Goal: Information Seeking & Learning: Learn about a topic

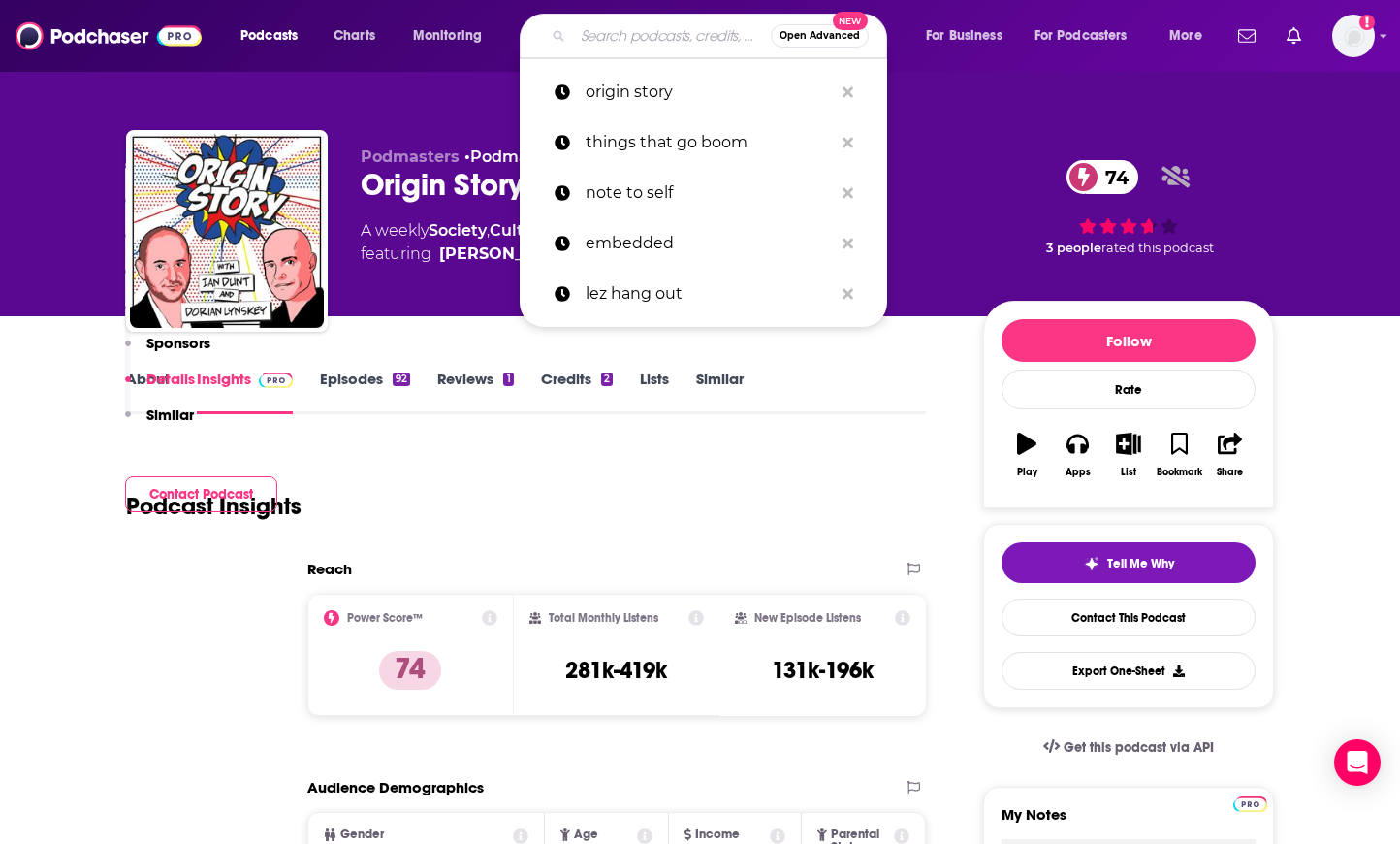
click at [612, 40] on input "Search podcasts, credits, & more..." at bounding box center [671, 36] width 198 height 31
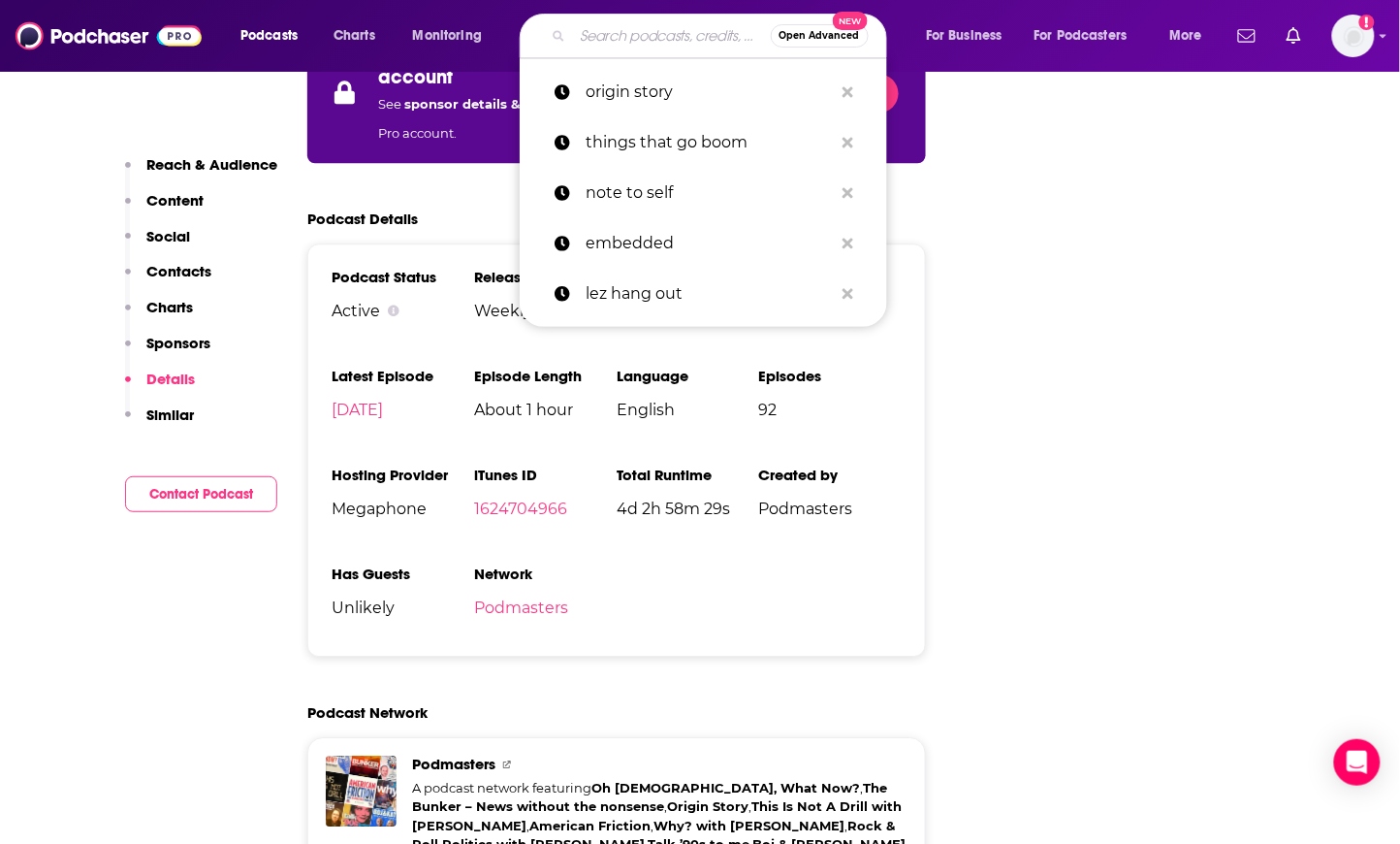
scroll to position [3176, 0]
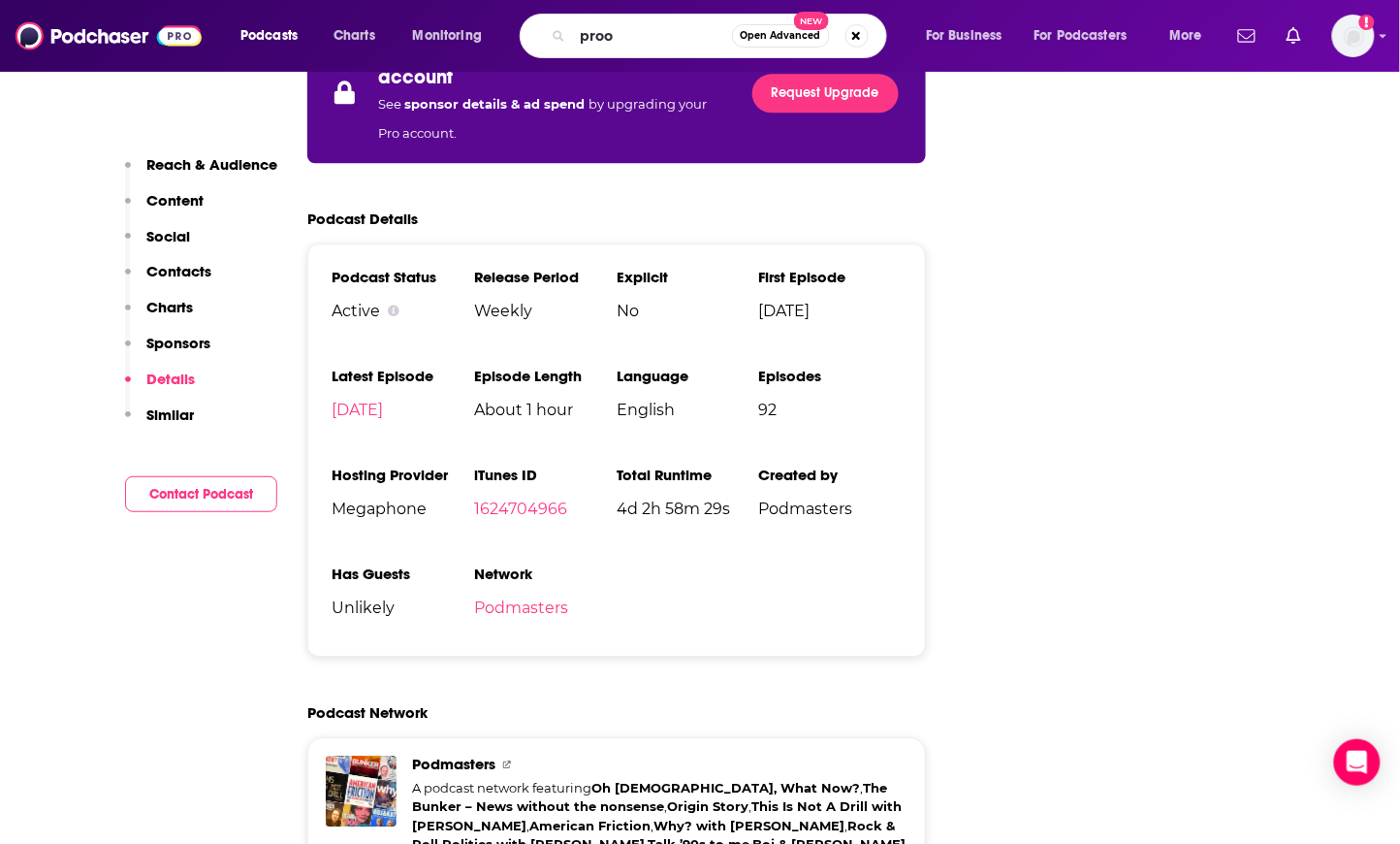
type input "proof"
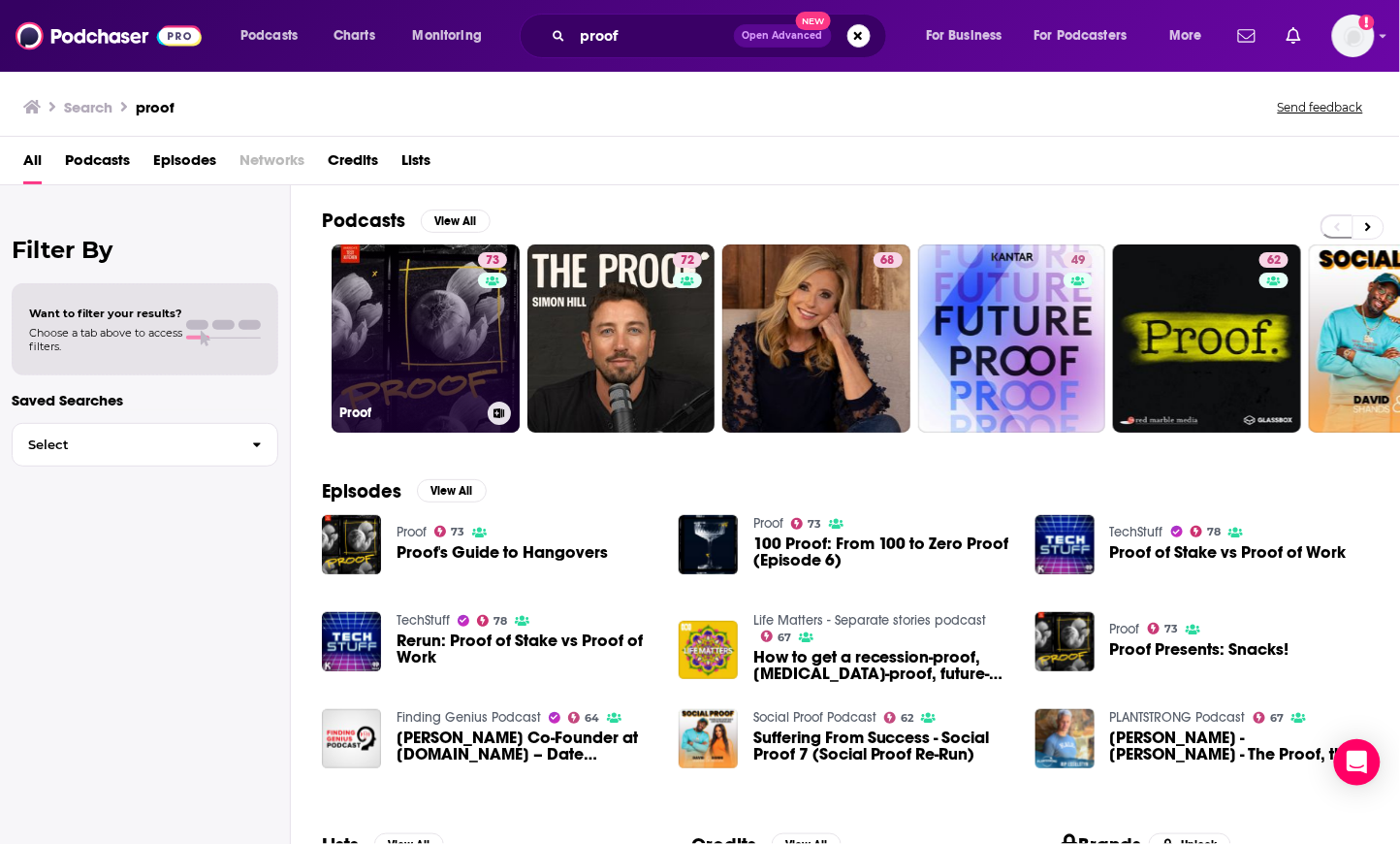
click at [426, 280] on link "73 Proof" at bounding box center [425, 338] width 188 height 188
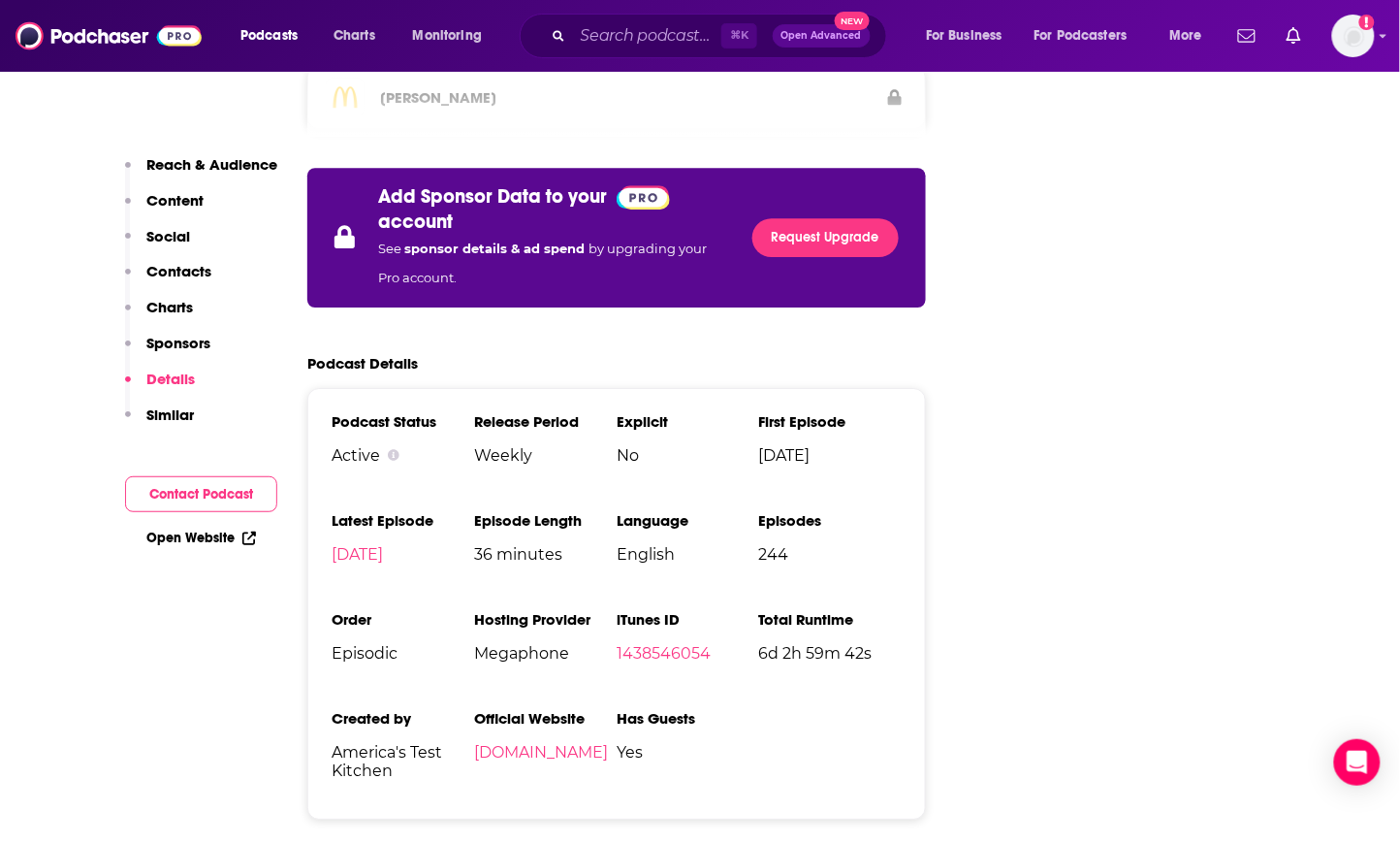
scroll to position [3749, 0]
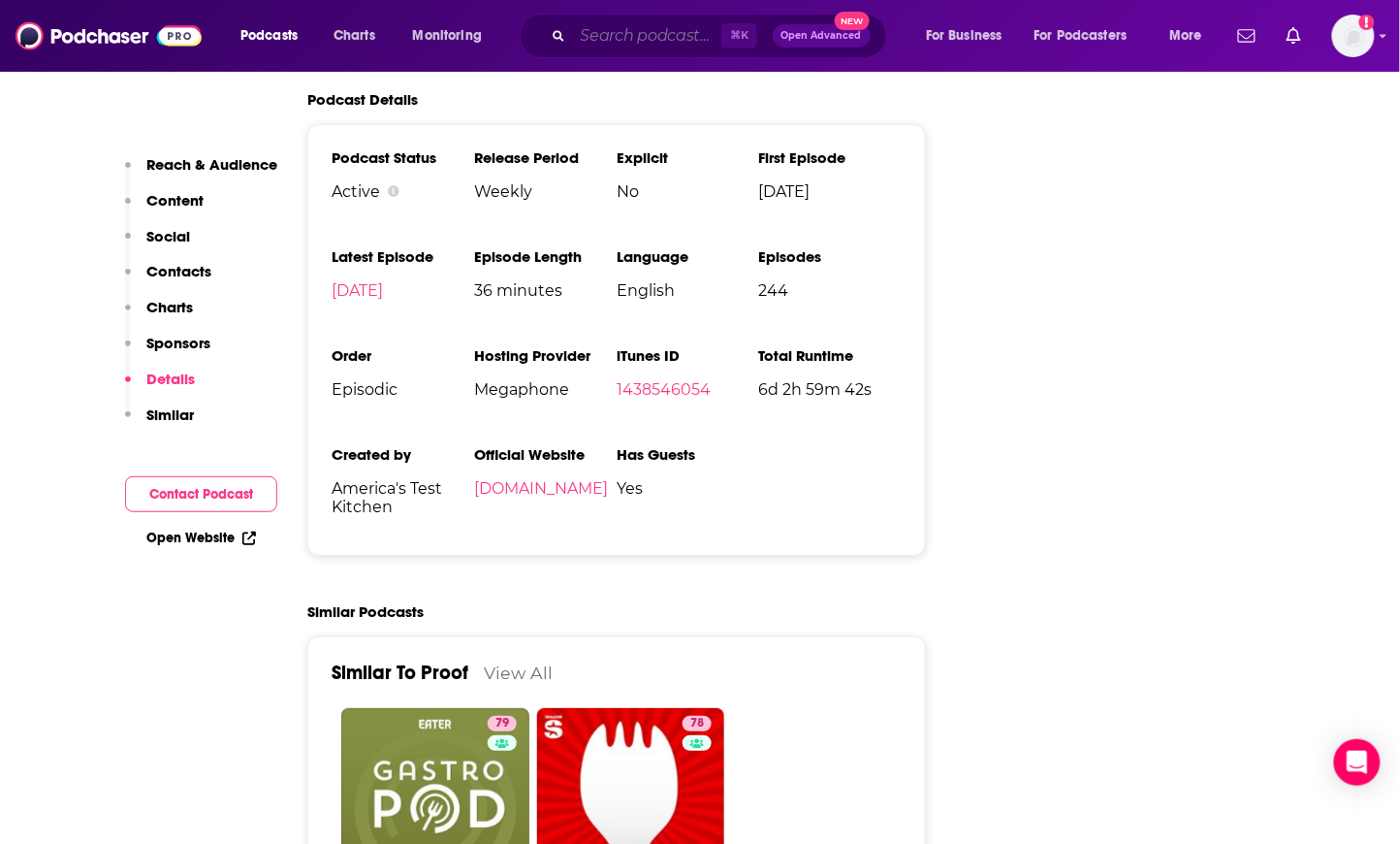
click at [639, 43] on input "Search podcasts, credits, & more..." at bounding box center [647, 36] width 148 height 31
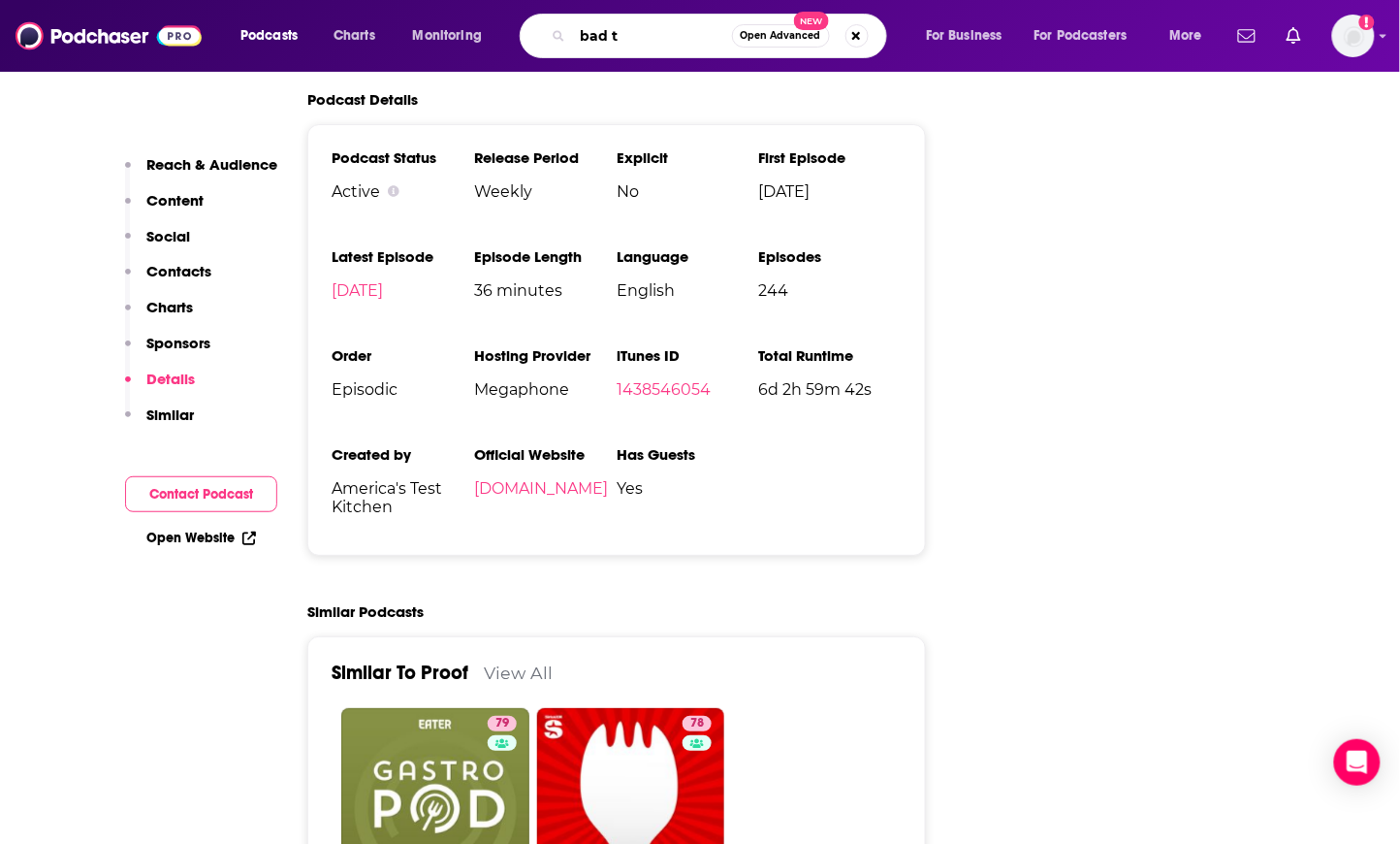
type input "bad tv"
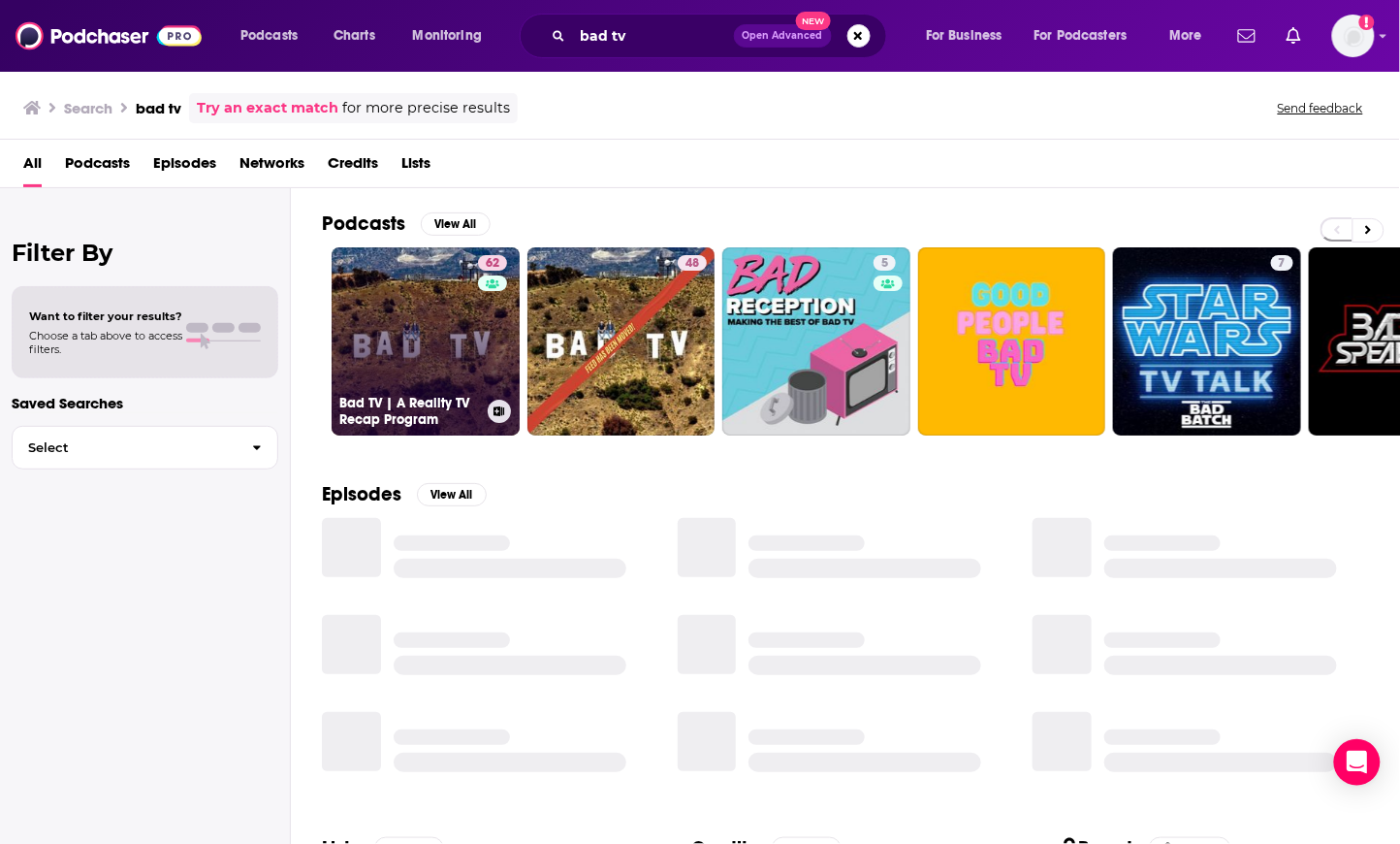
click at [390, 280] on link "62 Bad TV | A Reality TV Recap Program" at bounding box center [425, 340] width 188 height 188
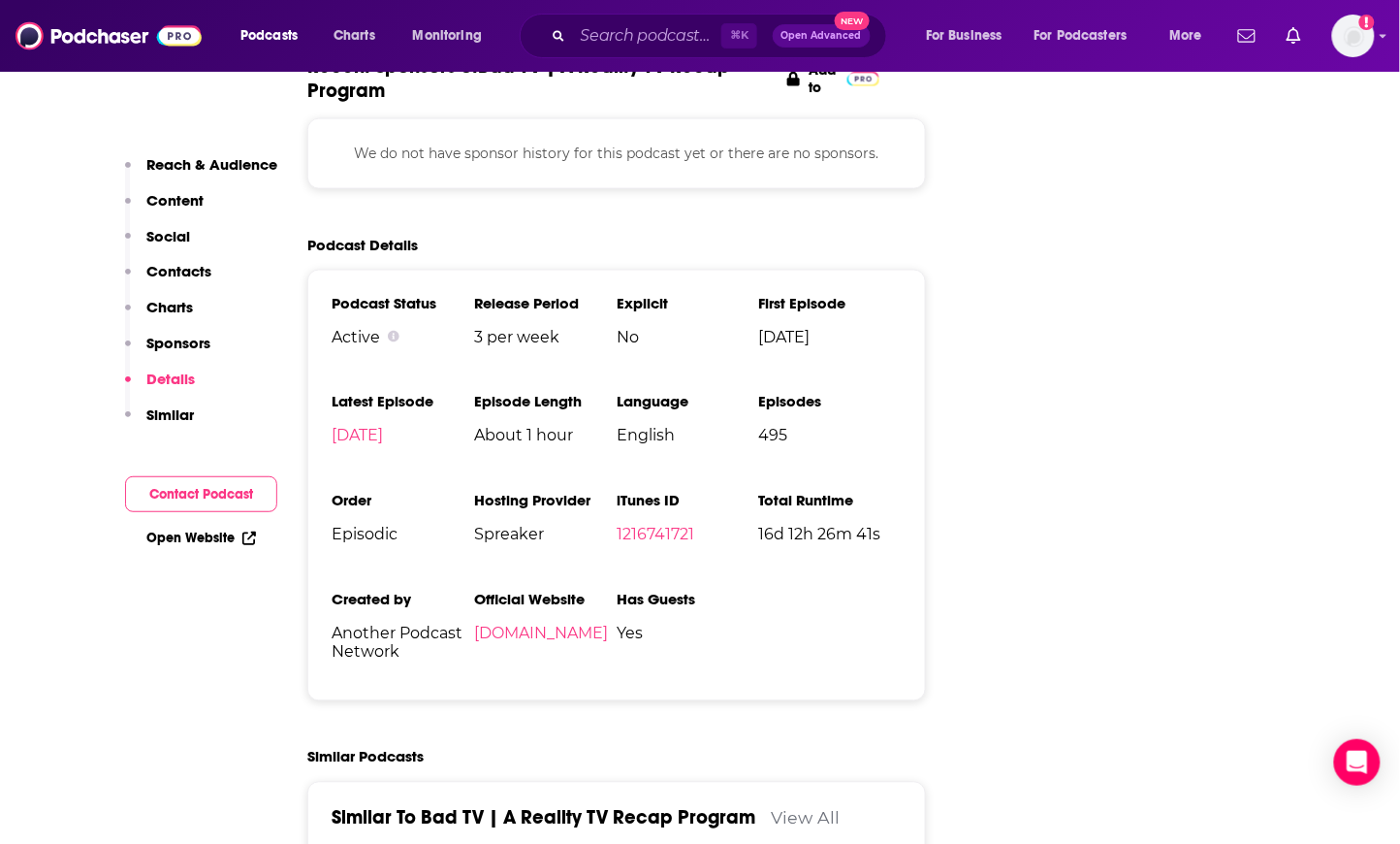
scroll to position [2636, 0]
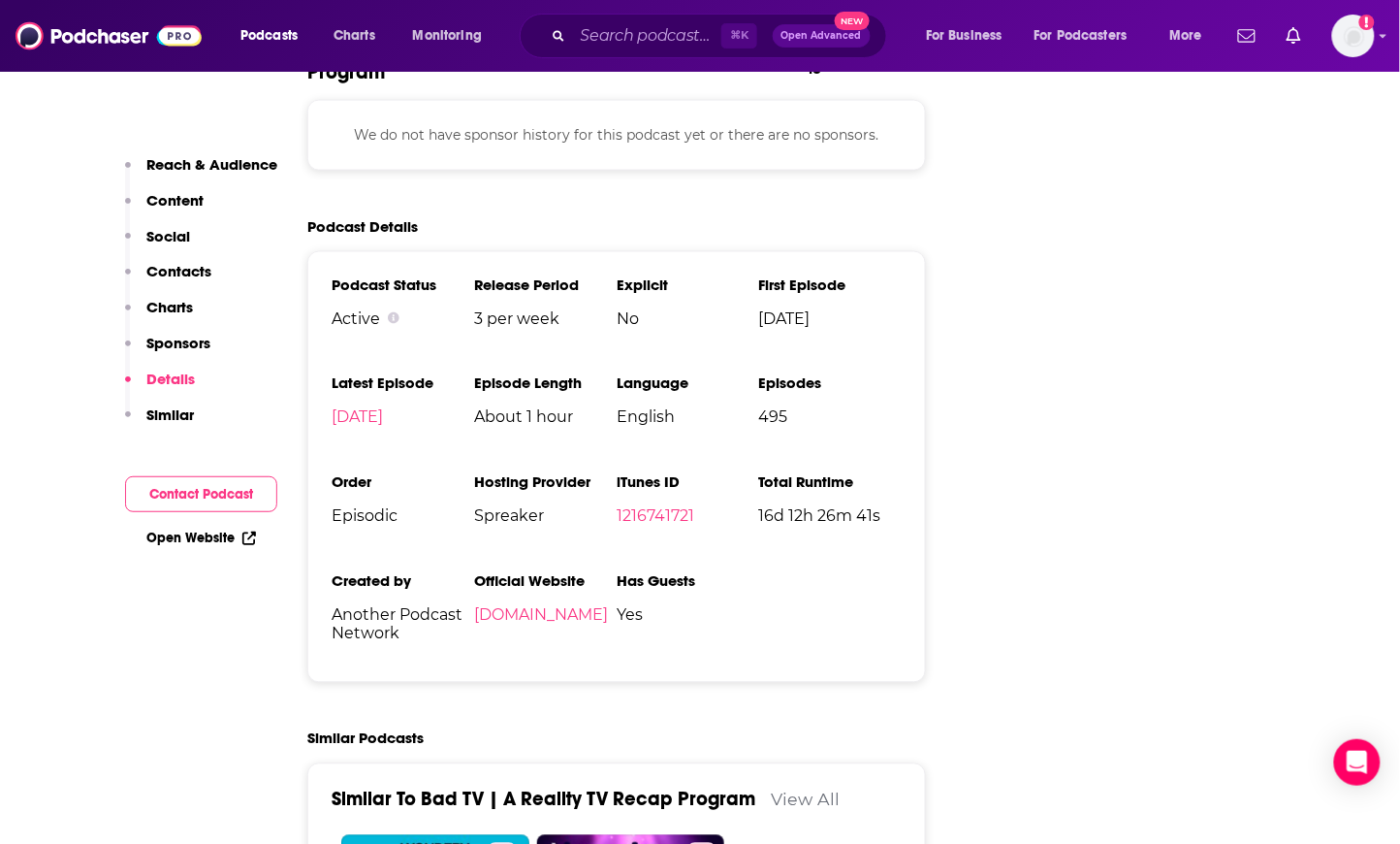
click at [645, 19] on div "⌘ K Open Advanced New" at bounding box center [704, 35] width 368 height 44
click at [627, 34] on input "Search podcasts, credits, & more..." at bounding box center [647, 36] width 148 height 31
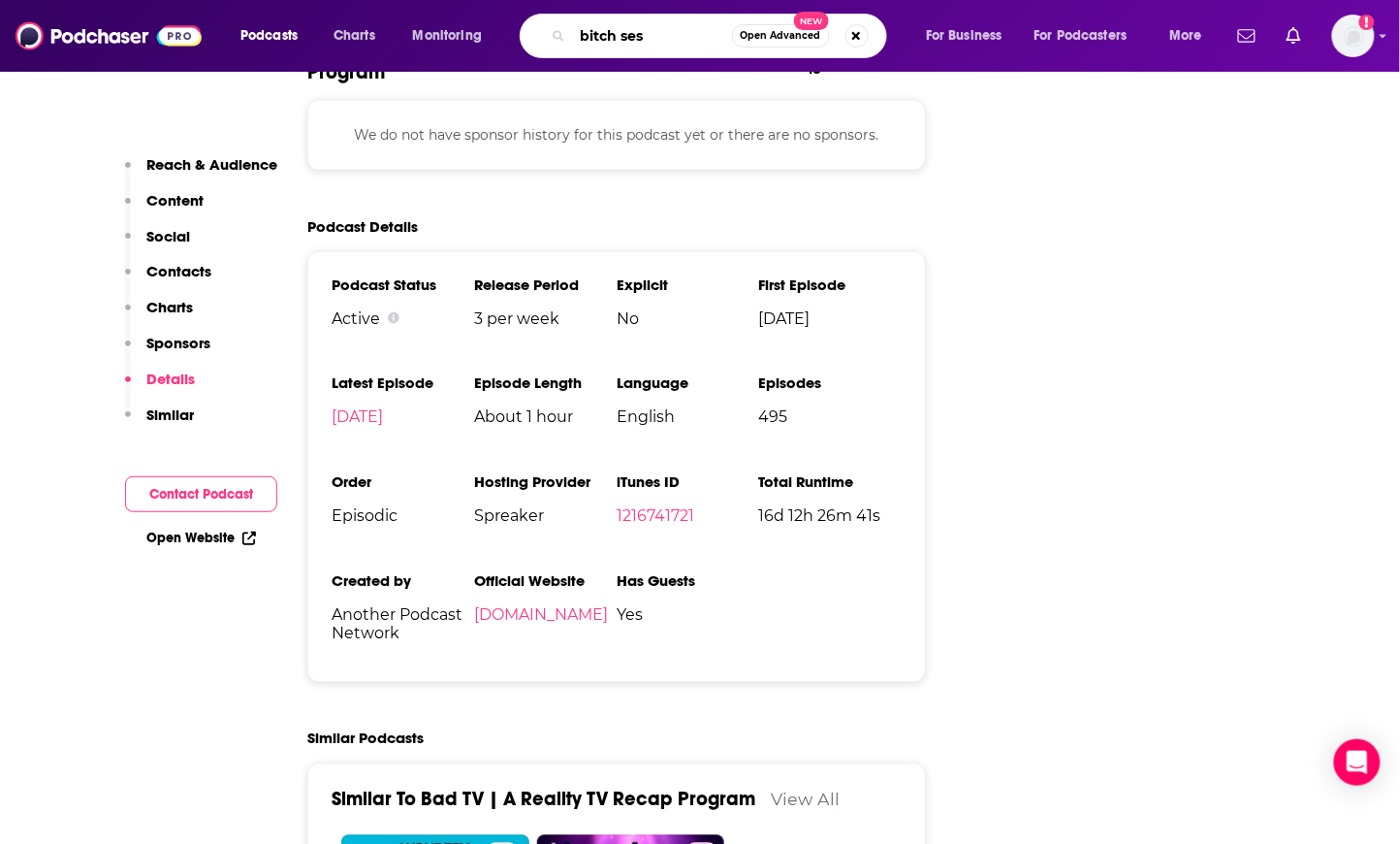
type input "bitch sesh"
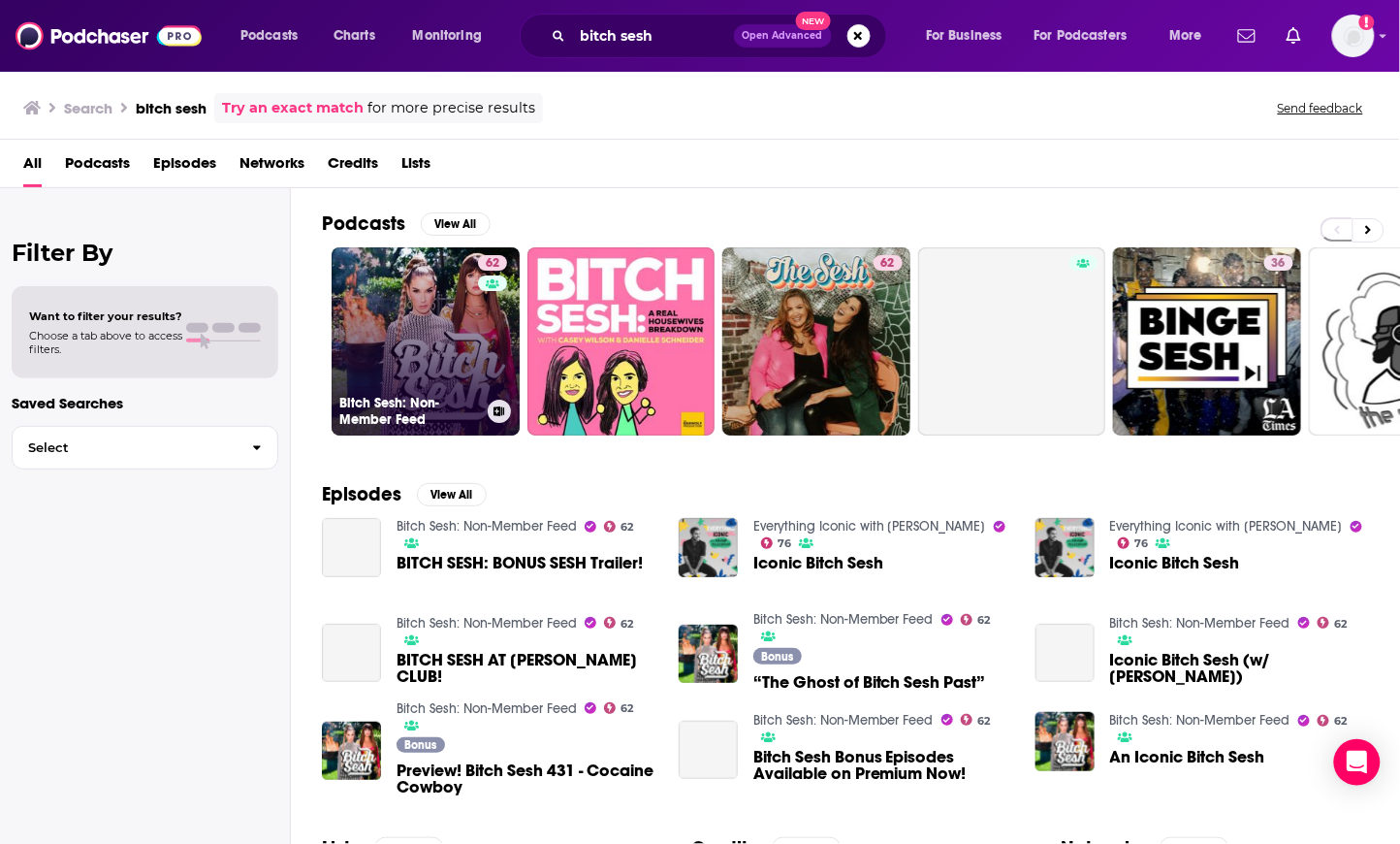
click at [364, 343] on link "62 Bitch Sesh: Non-Member Feed" at bounding box center [425, 340] width 188 height 188
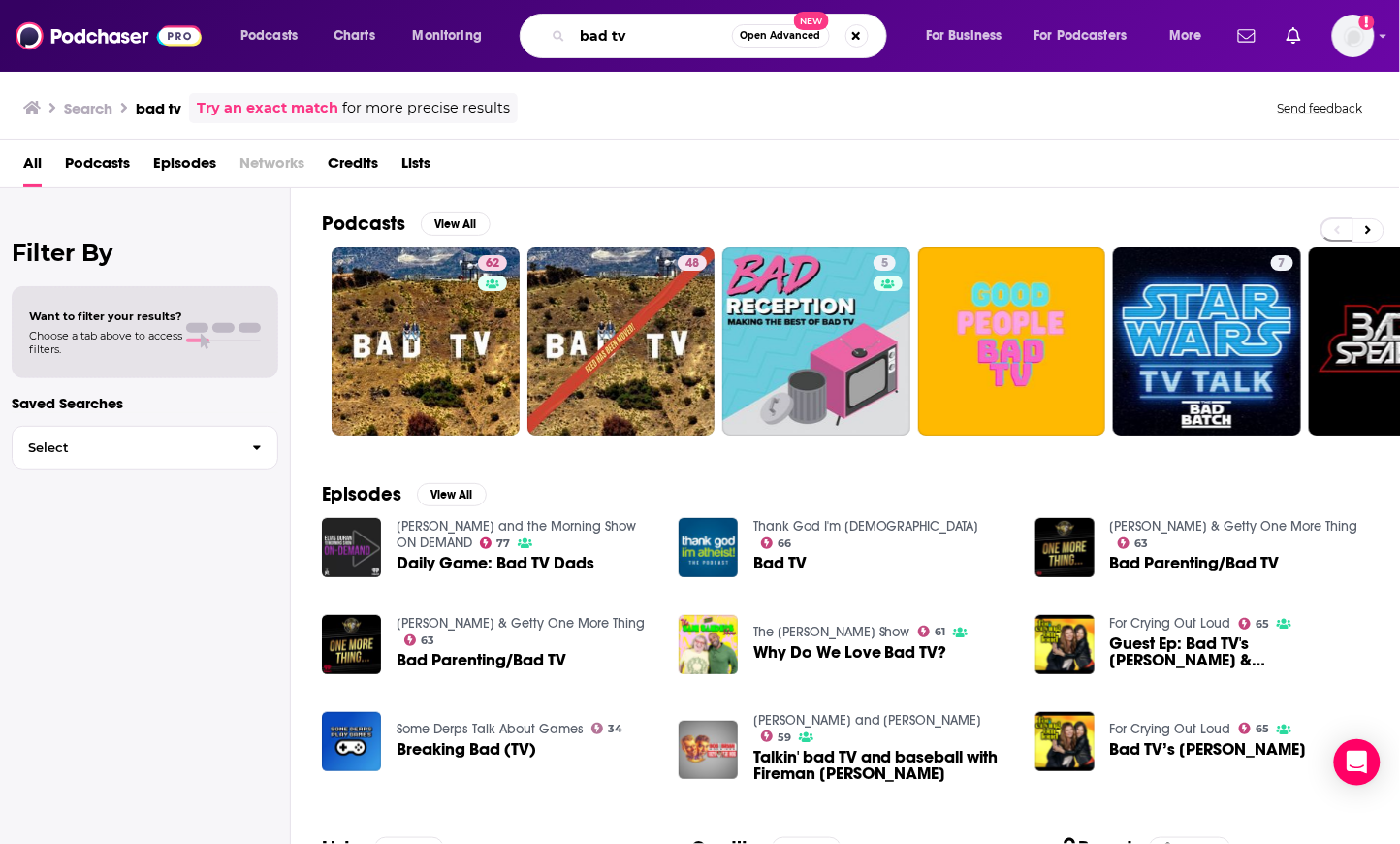
click at [634, 35] on input "bad tv" at bounding box center [653, 36] width 159 height 31
type input "death taxes and bananas"
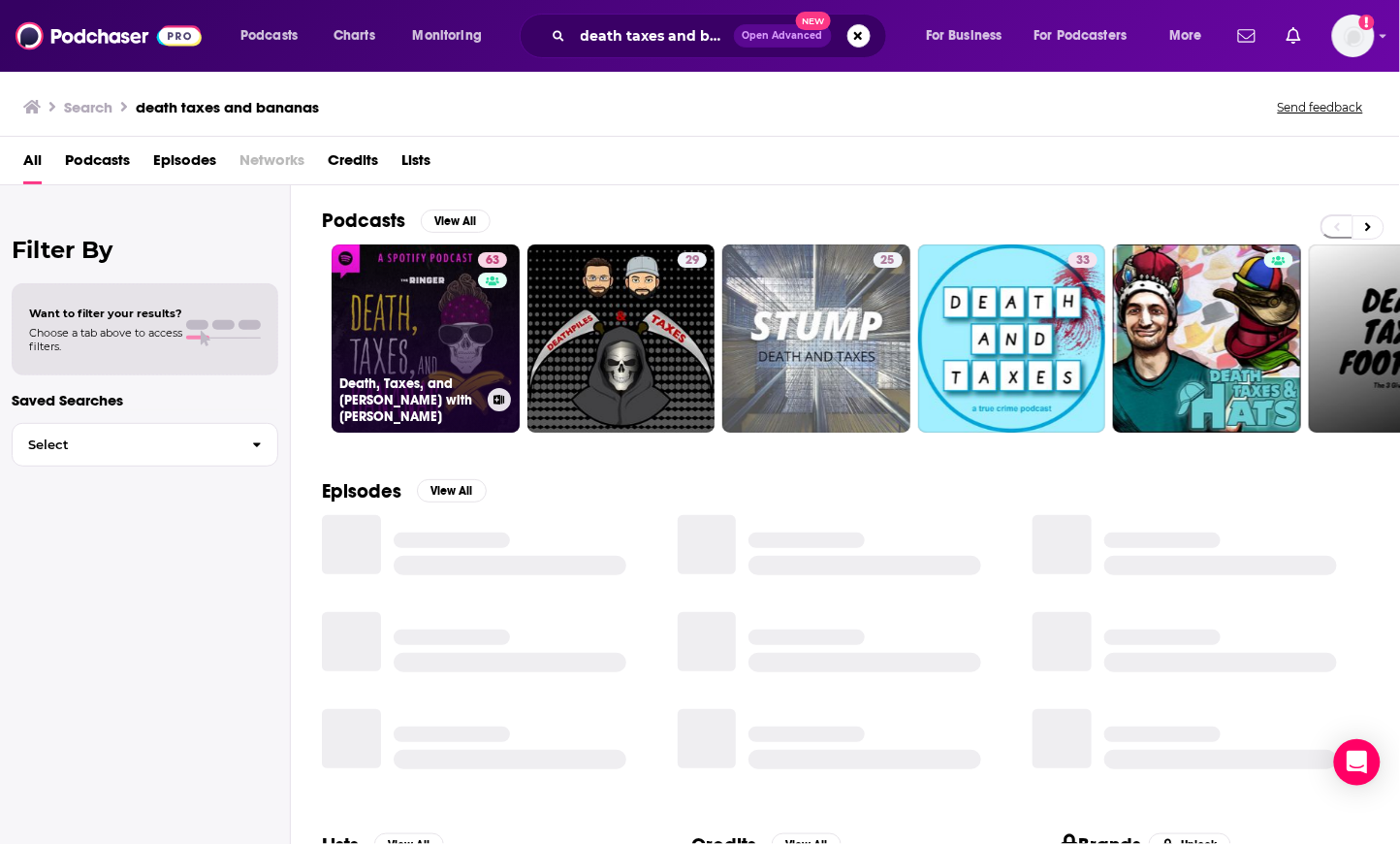
click at [435, 301] on link "63 Death, Taxes, and Bananas with Johnny Bananas" at bounding box center [425, 338] width 188 height 188
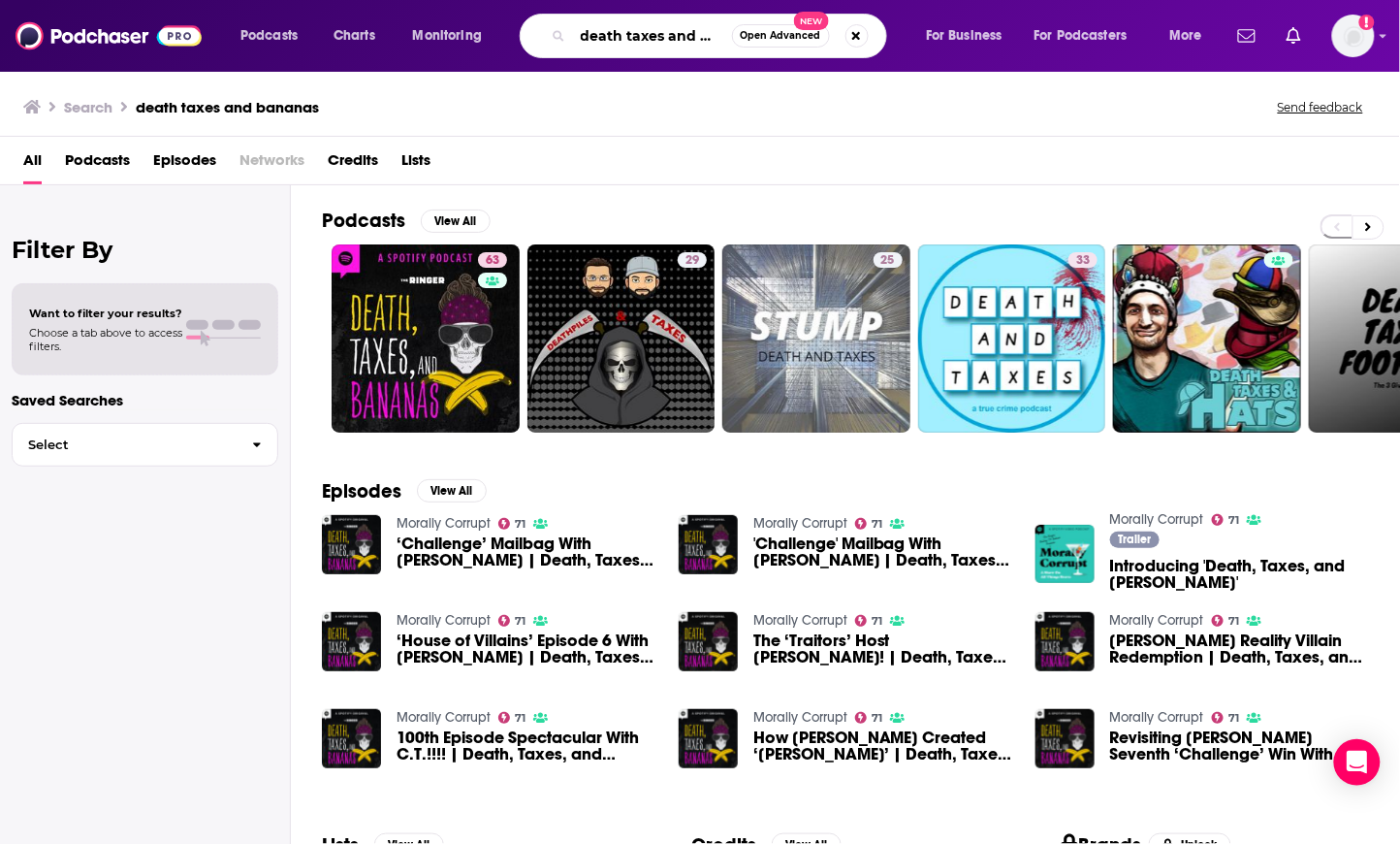
click at [610, 35] on input "death taxes and bananas" at bounding box center [653, 36] width 159 height 31
click at [611, 35] on input "death taxes and bananas" at bounding box center [653, 36] width 159 height 31
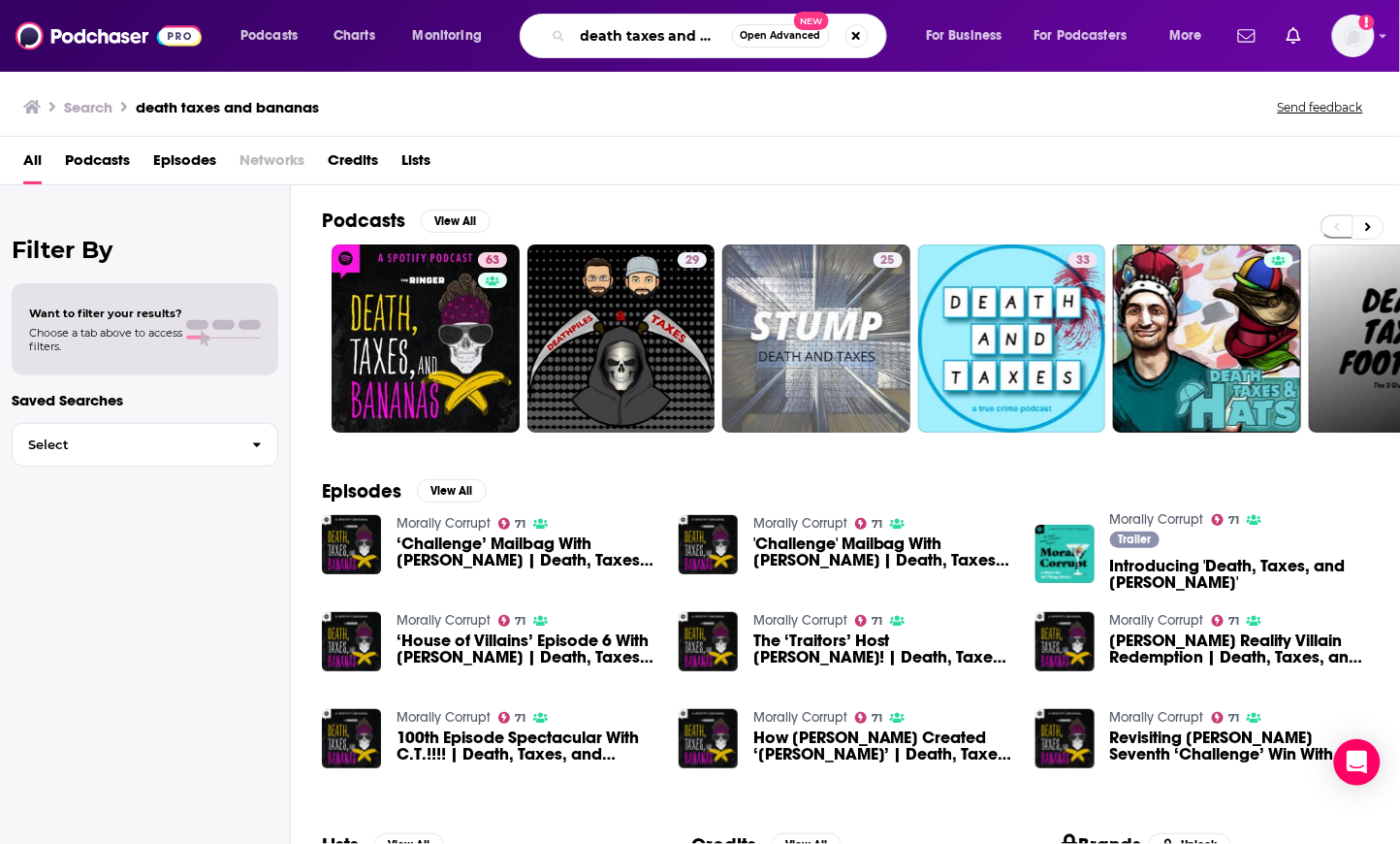
click at [610, 35] on input "death taxes and bananas" at bounding box center [653, 36] width 159 height 31
type input "reality gays"
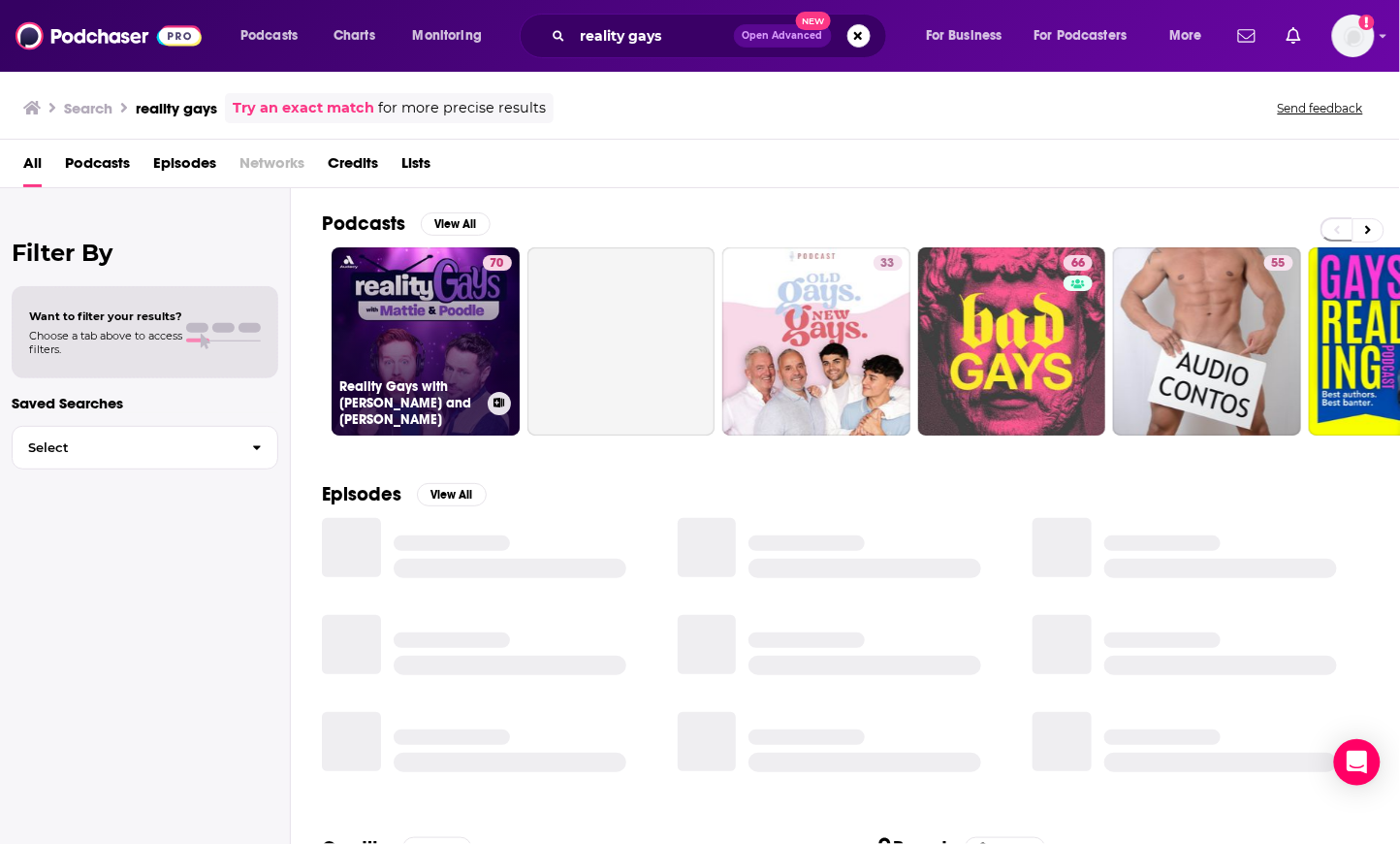
click at [401, 315] on link "70 Reality Gays with Mattie and Poodle" at bounding box center [425, 340] width 188 height 188
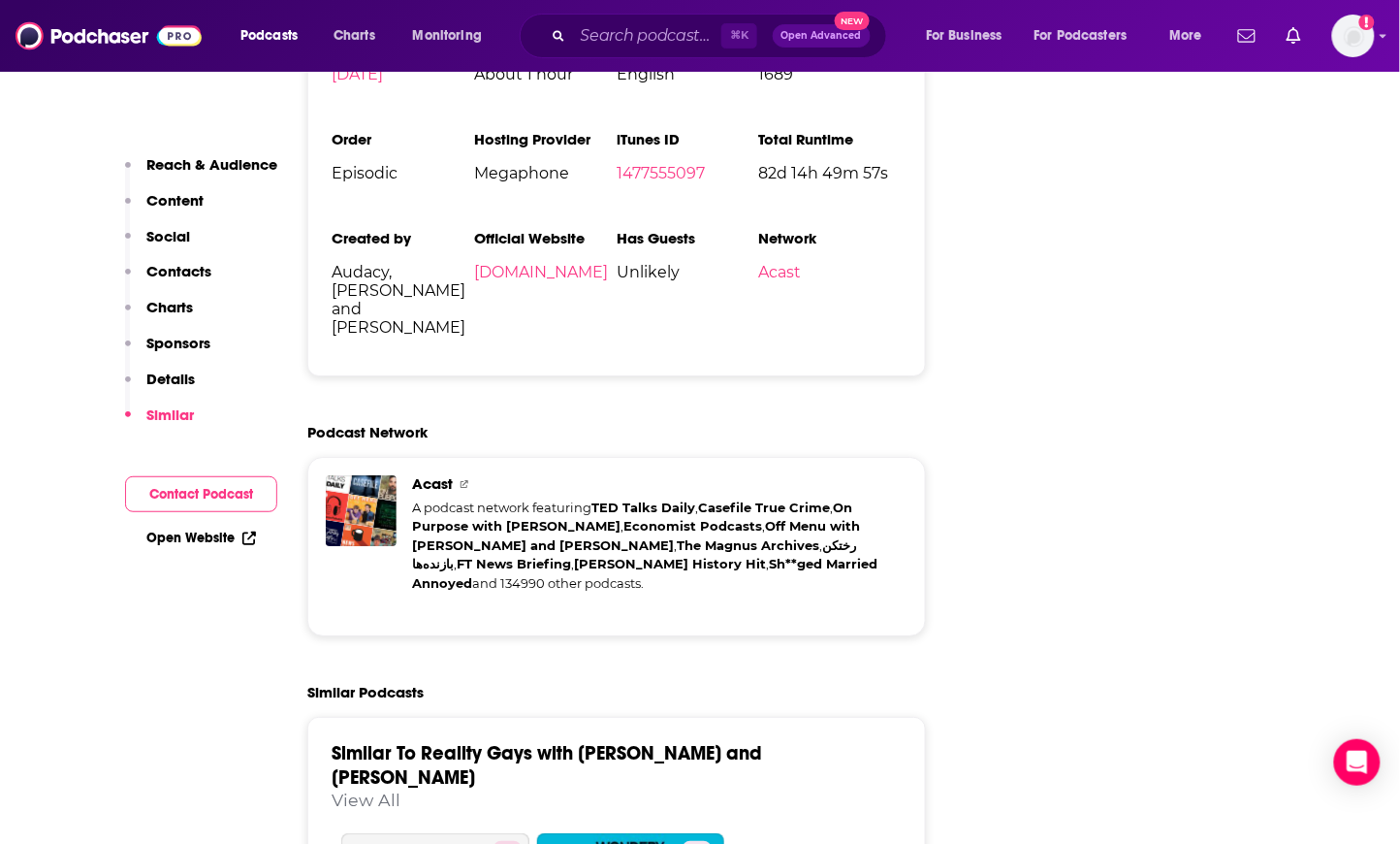
scroll to position [3394, 0]
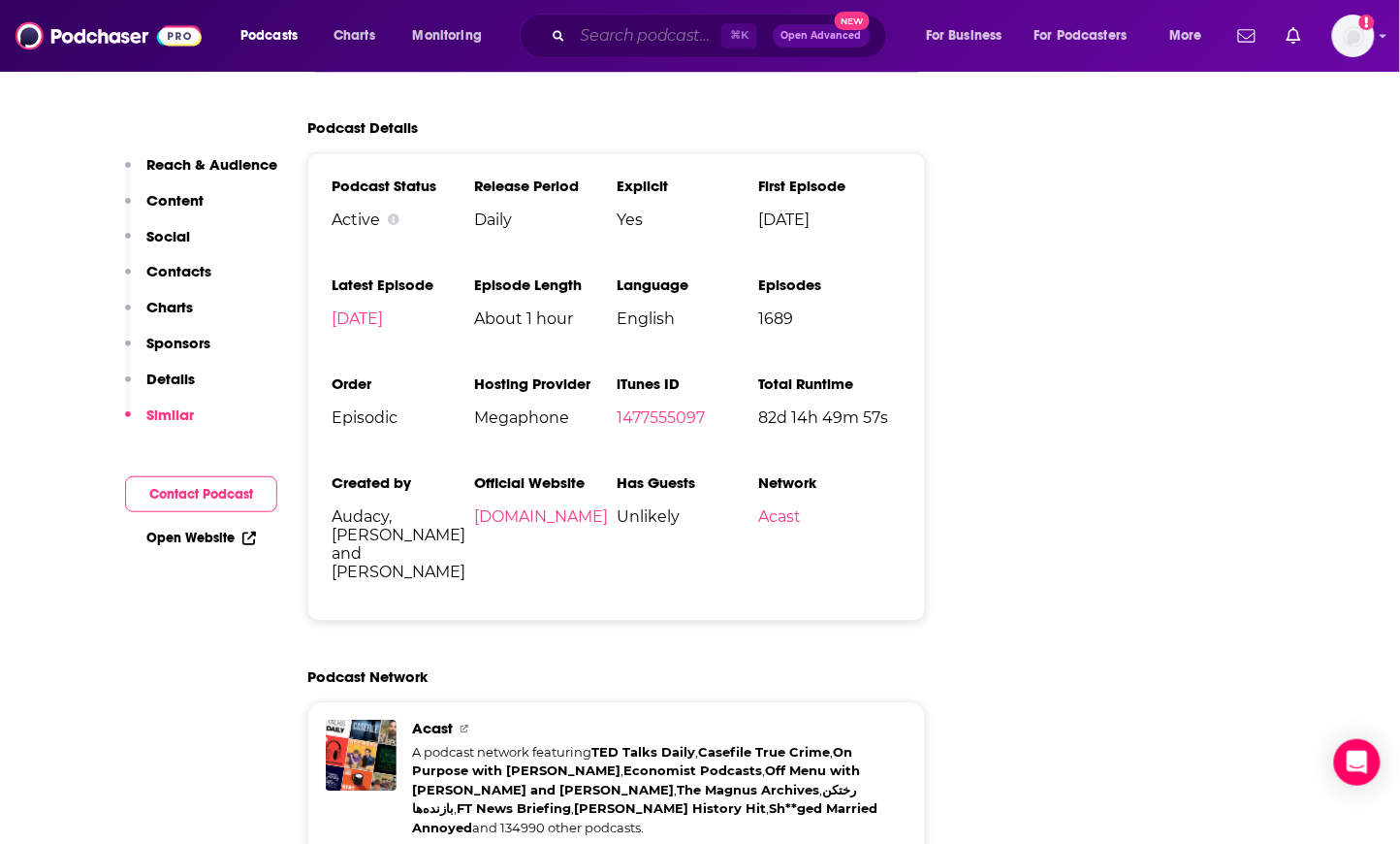
click at [615, 35] on input "Search podcasts, credits, & more..." at bounding box center [647, 36] width 148 height 31
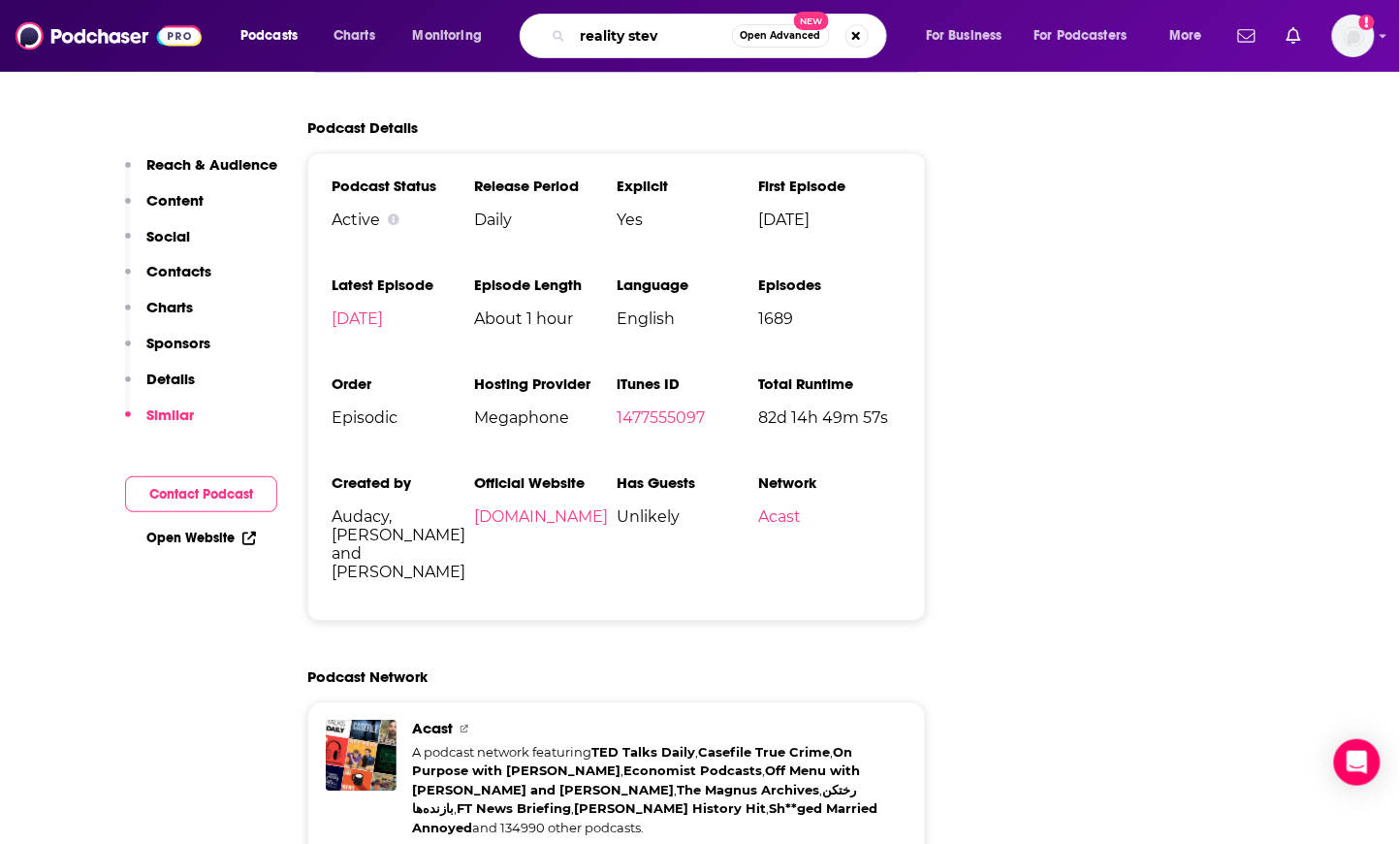
type input "reality steve"
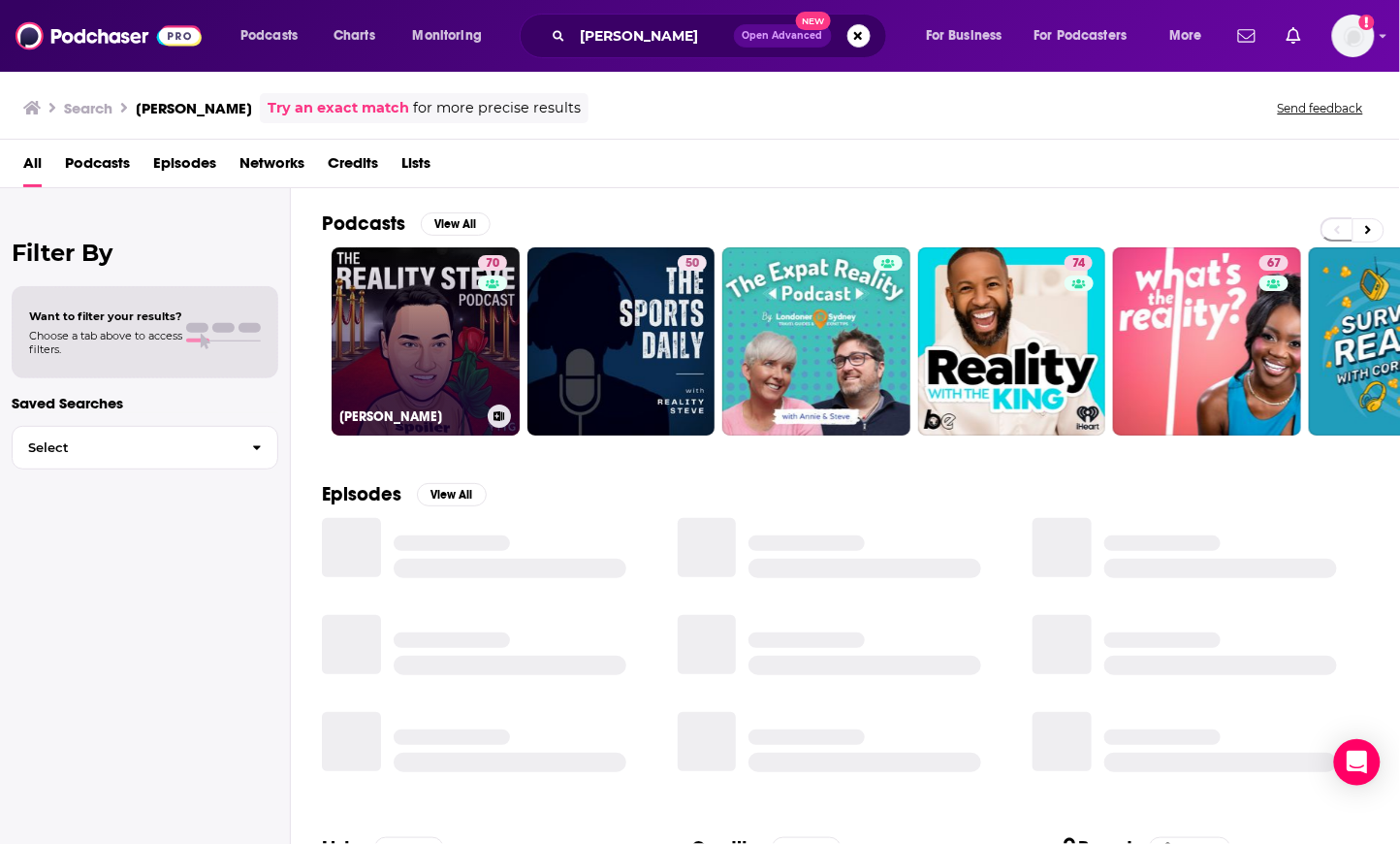
click at [376, 278] on link "70 Reality Steve Podcast" at bounding box center [425, 340] width 188 height 188
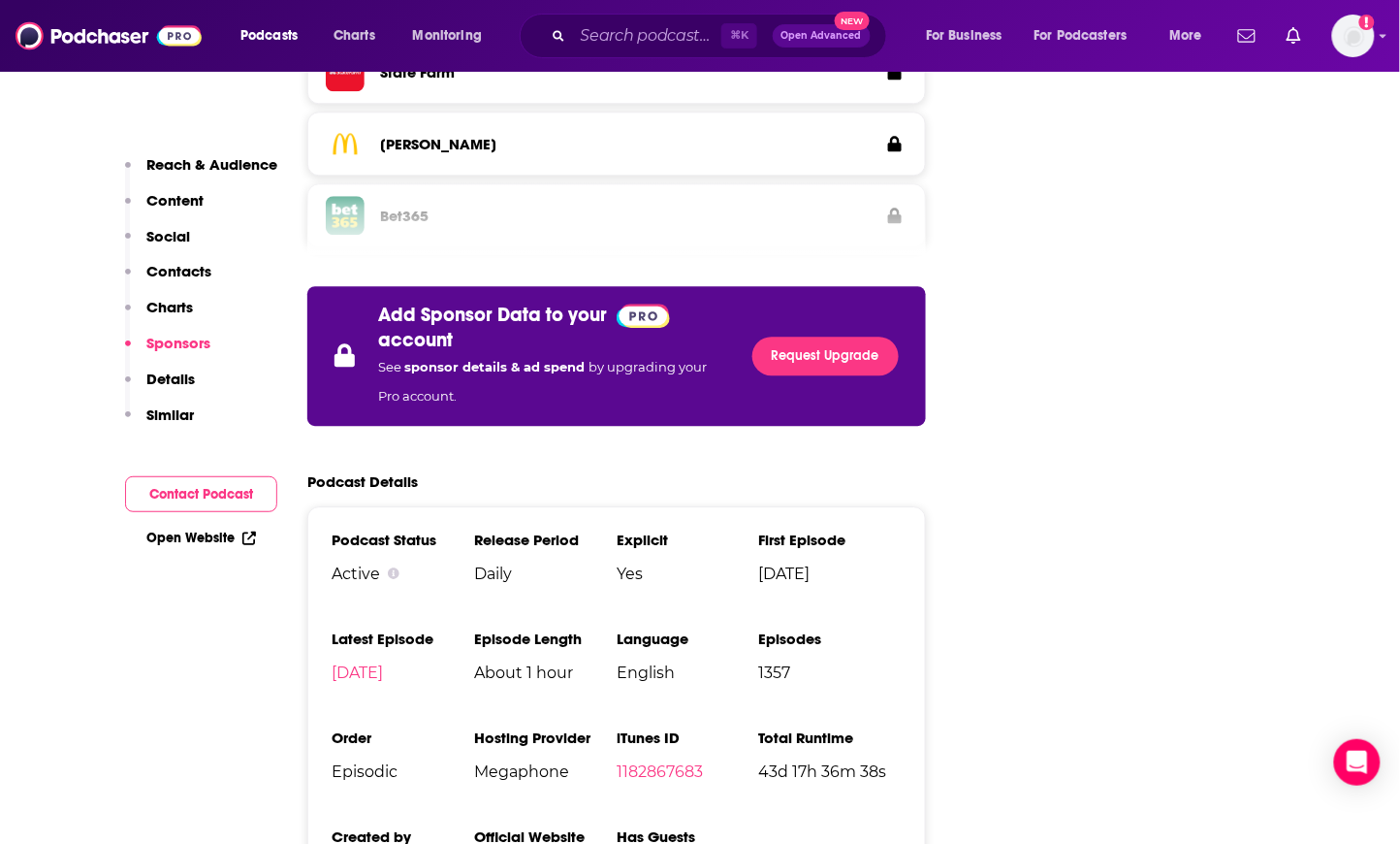
scroll to position [3594, 0]
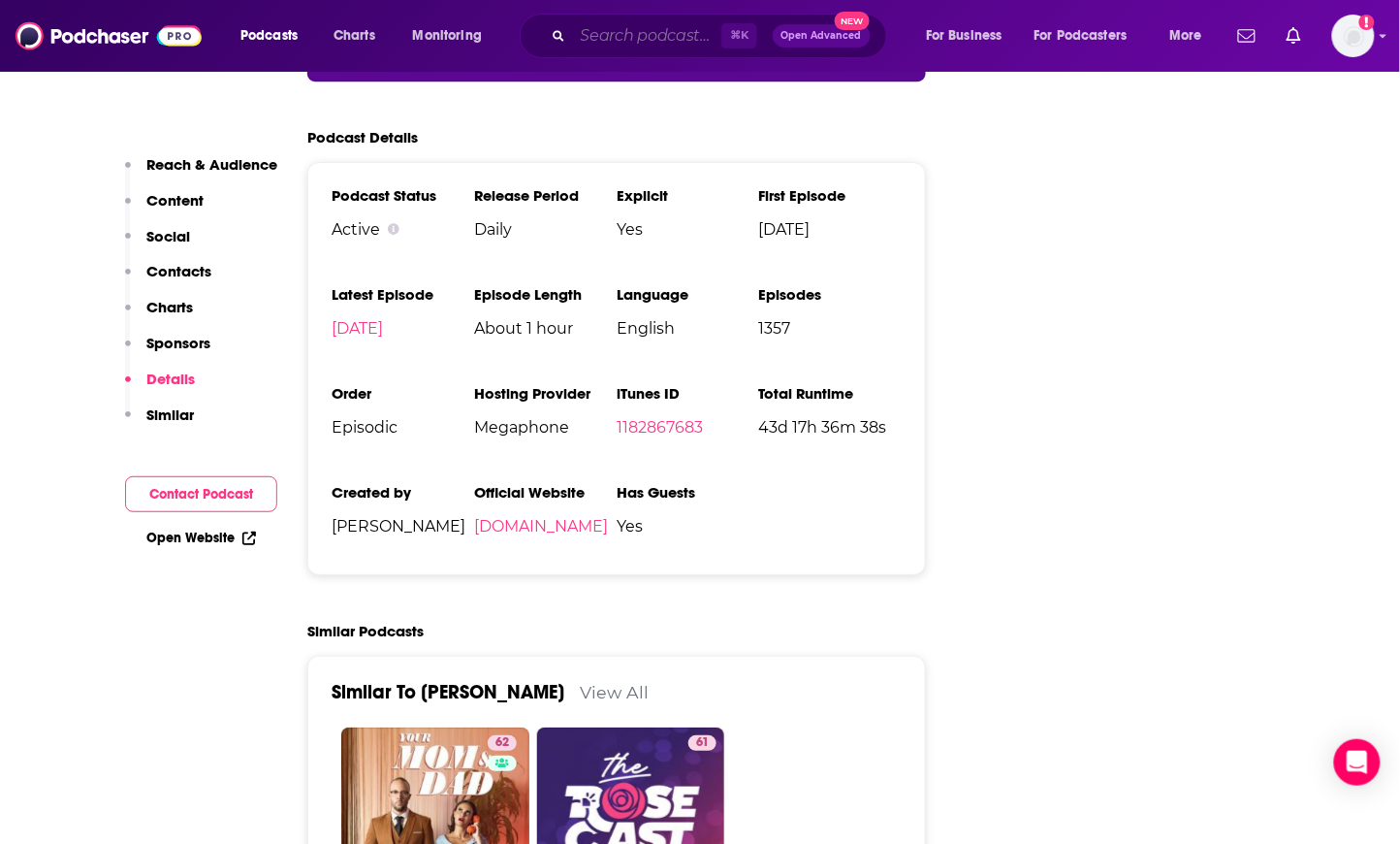
click at [612, 30] on input "Search podcasts, credits, & more..." at bounding box center [647, 36] width 148 height 31
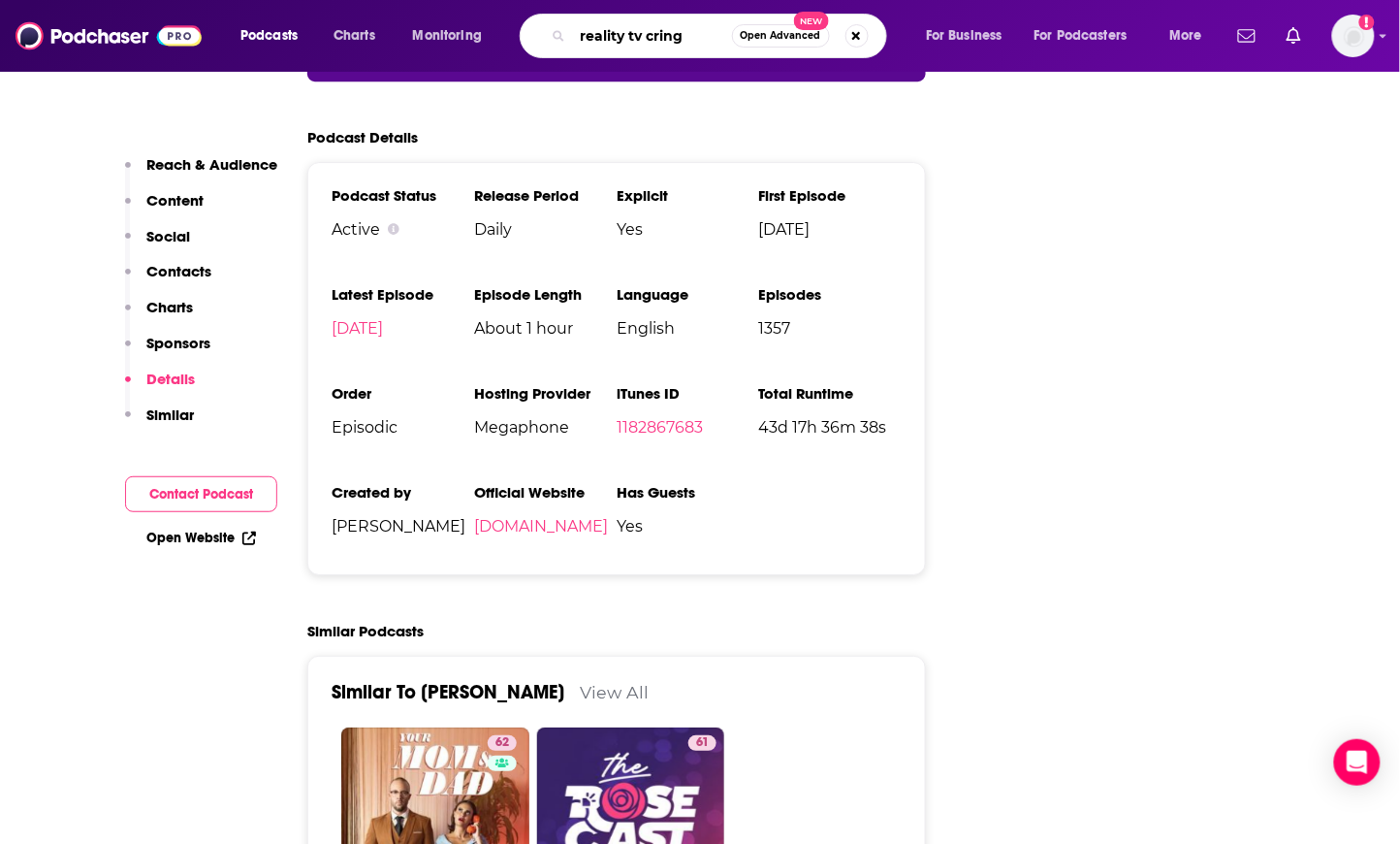
type input "reality tv crings"
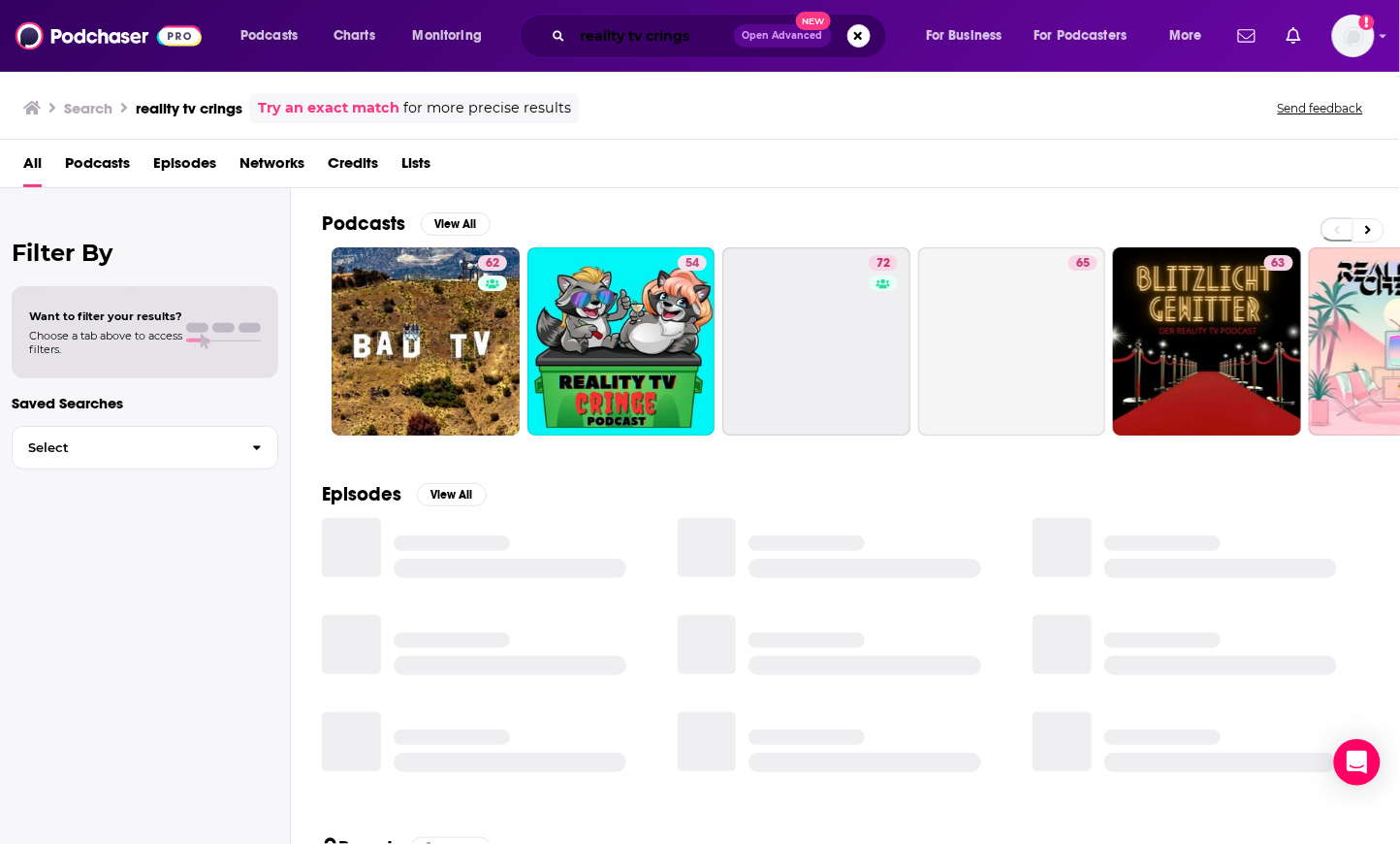
click at [703, 37] on input "reality tv crings" at bounding box center [654, 36] width 161 height 31
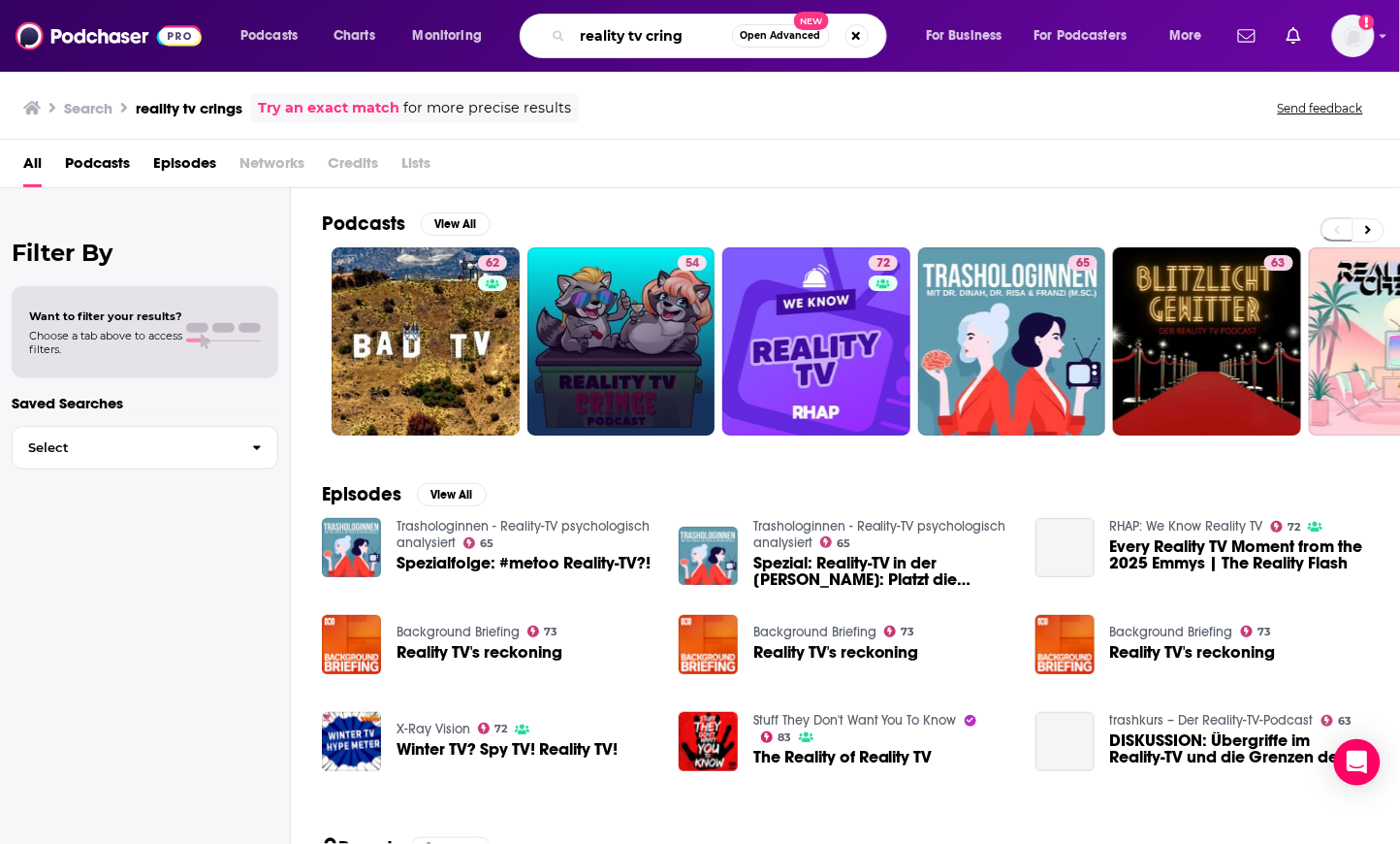
type input "reality tv cring"
click at [623, 302] on link "54 Reality TV Cringe" at bounding box center [620, 340] width 188 height 188
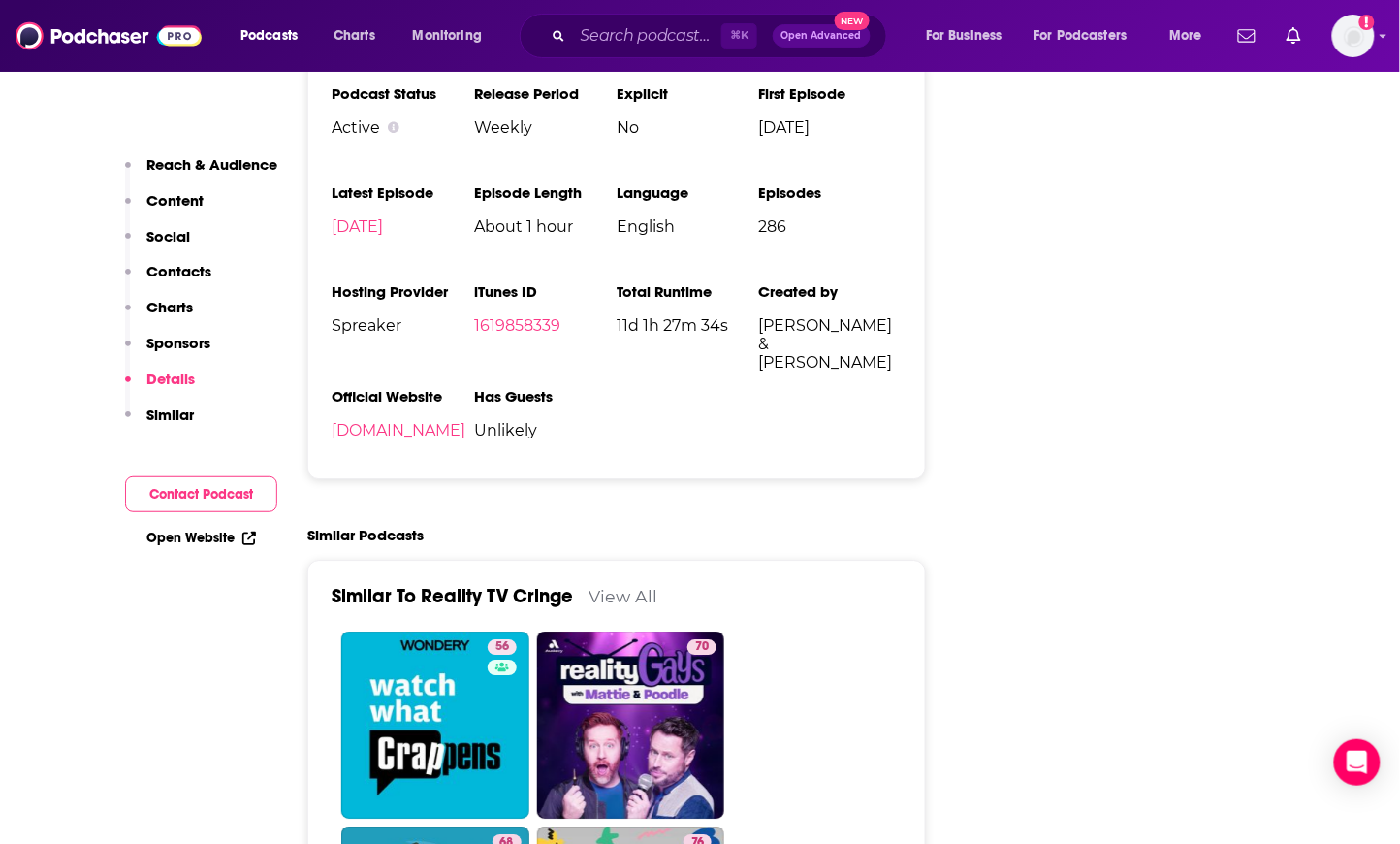
scroll to position [3260, 0]
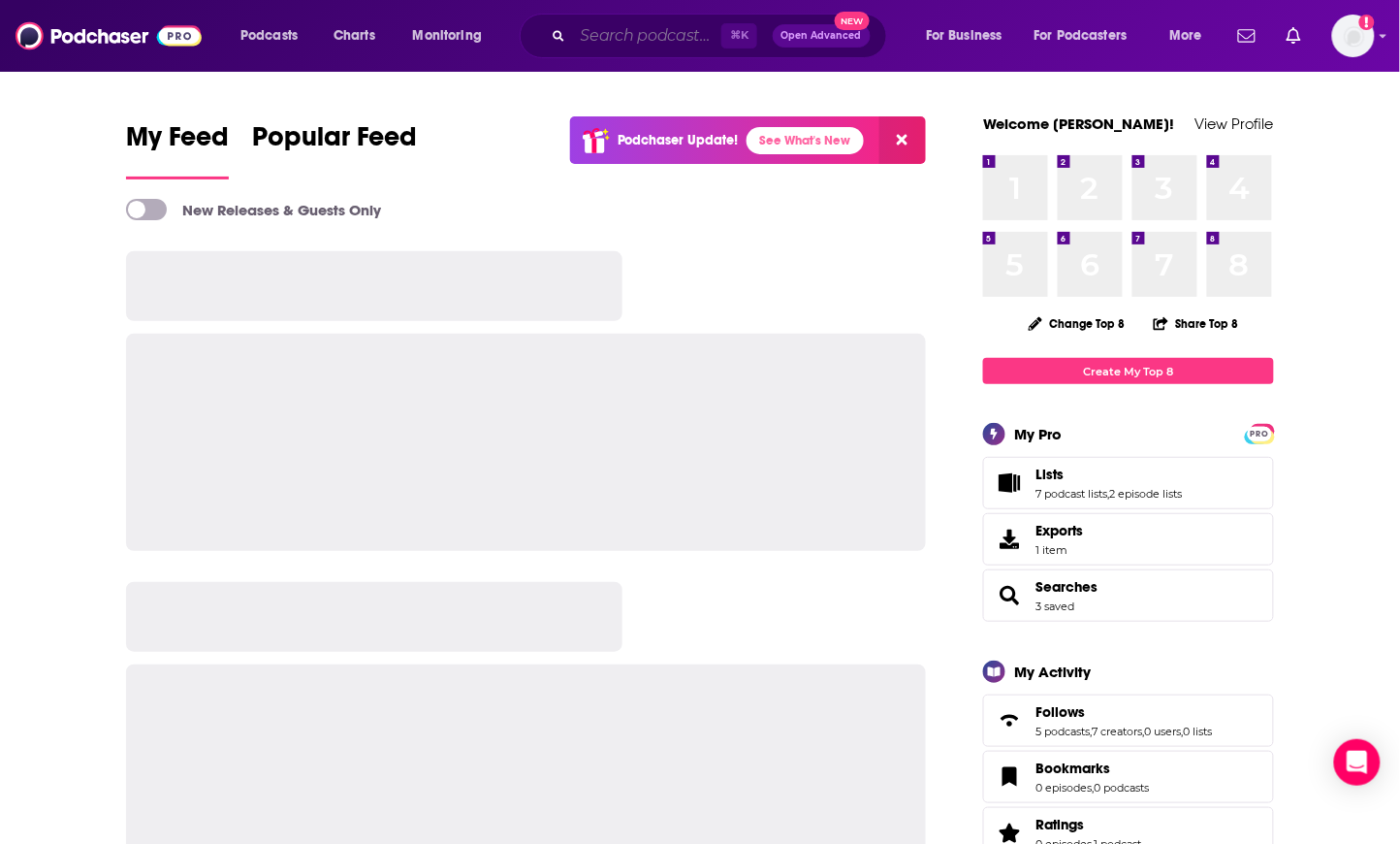
click at [662, 31] on input "Search podcasts, credits, & more..." at bounding box center [647, 36] width 148 height 31
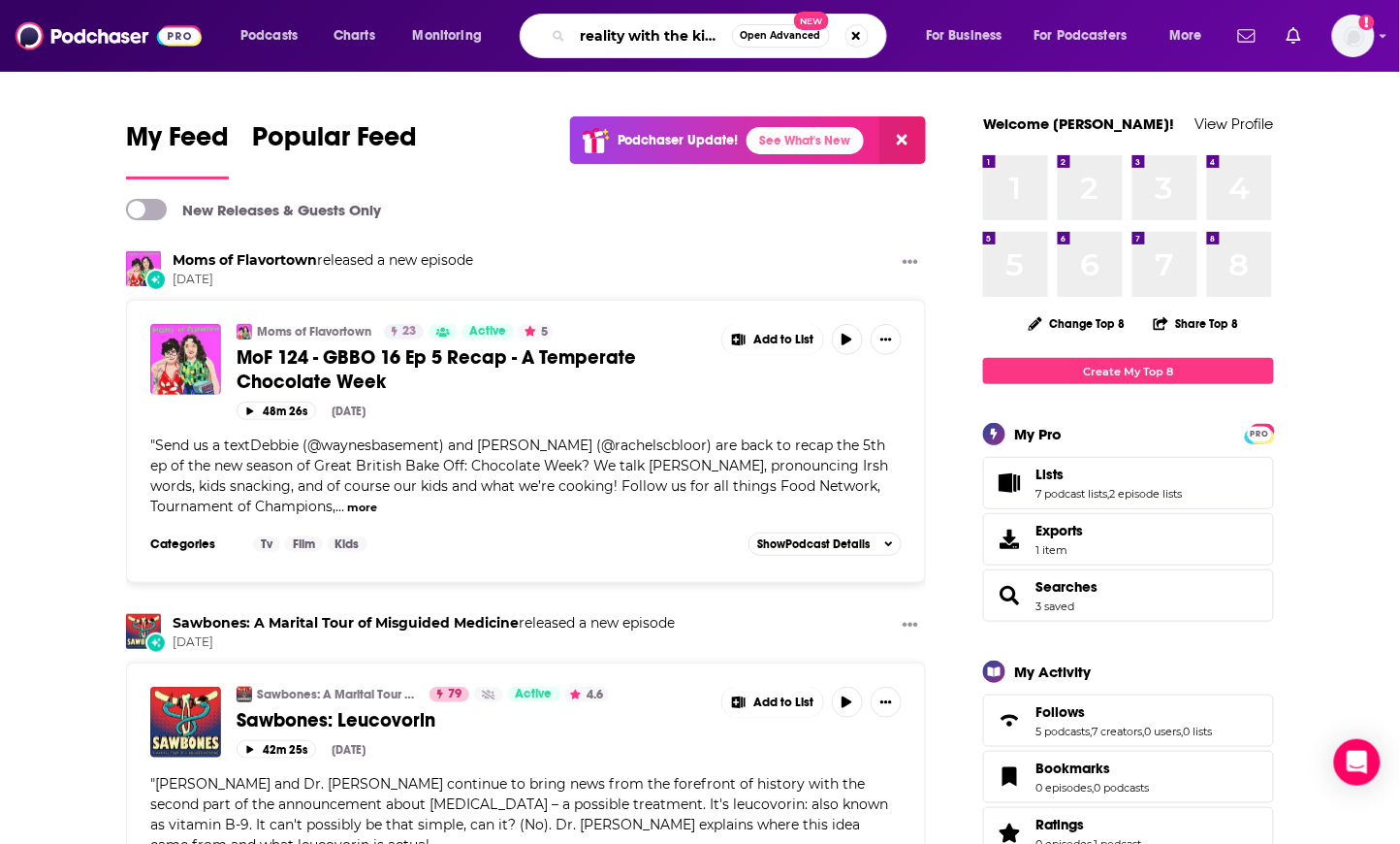
type input "reality with the king"
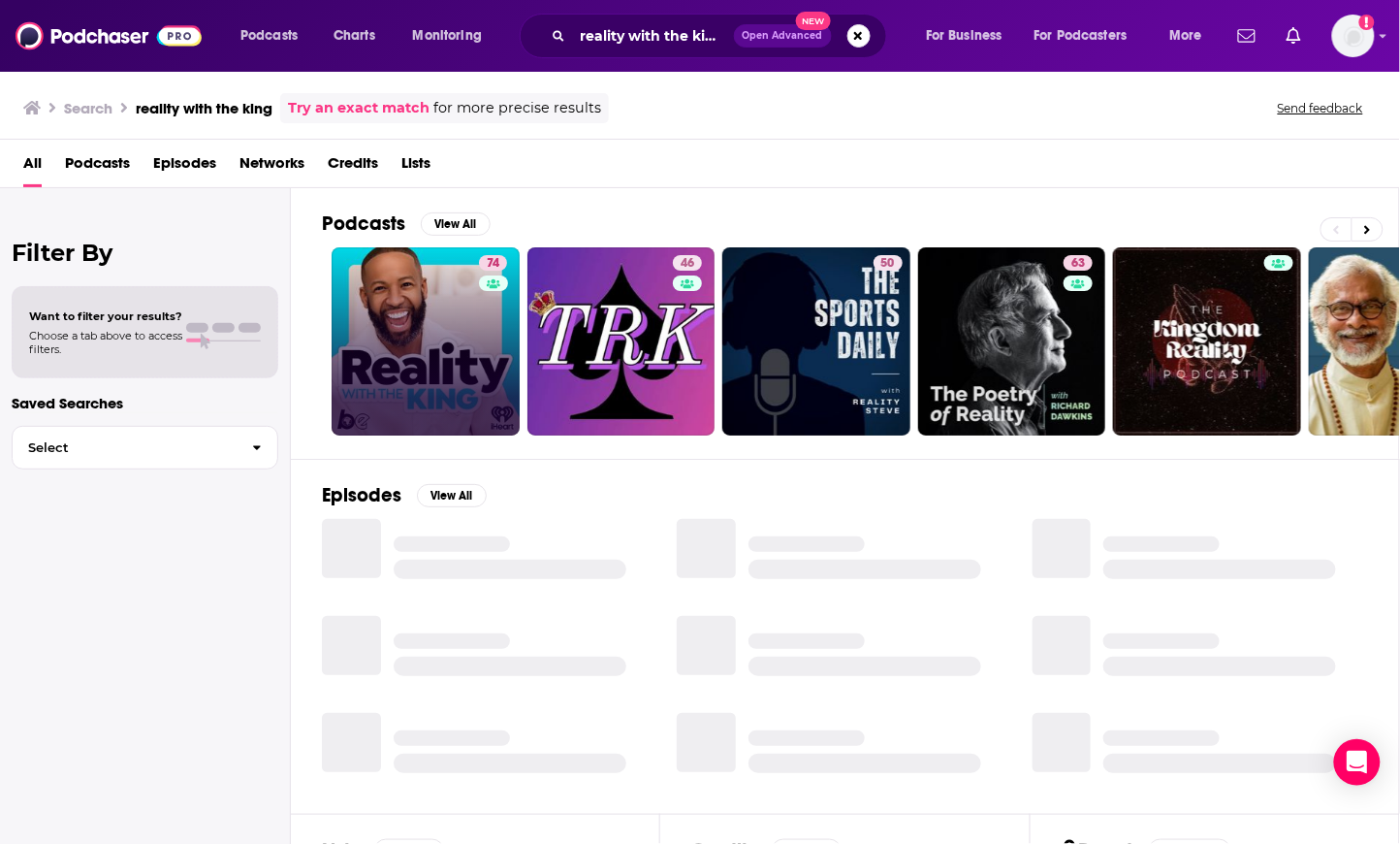
click at [348, 301] on link "74" at bounding box center [425, 340] width 188 height 188
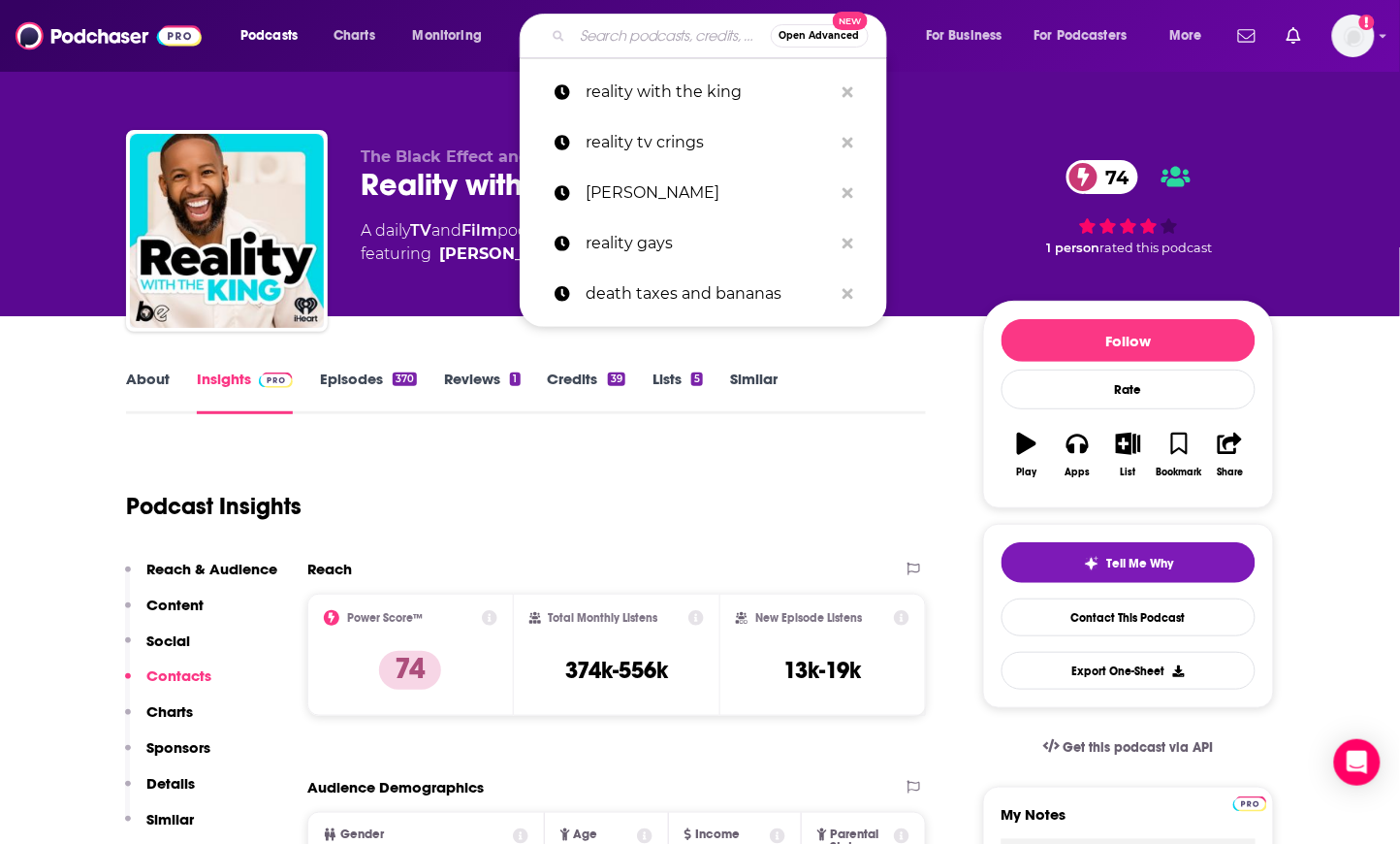
click at [674, 30] on input "Search podcasts, credits, & more..." at bounding box center [671, 36] width 198 height 31
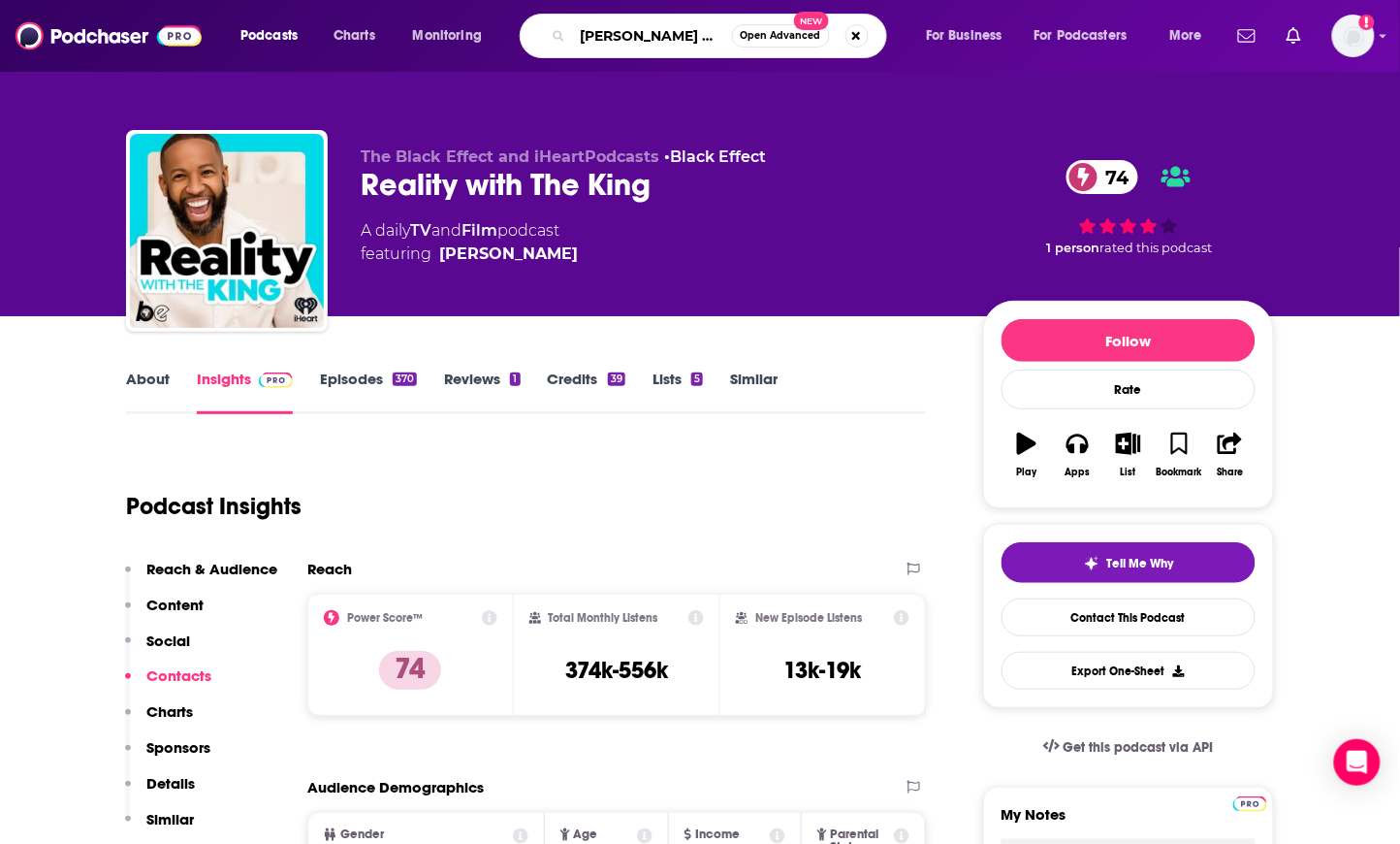
type input "rob has a podcast"
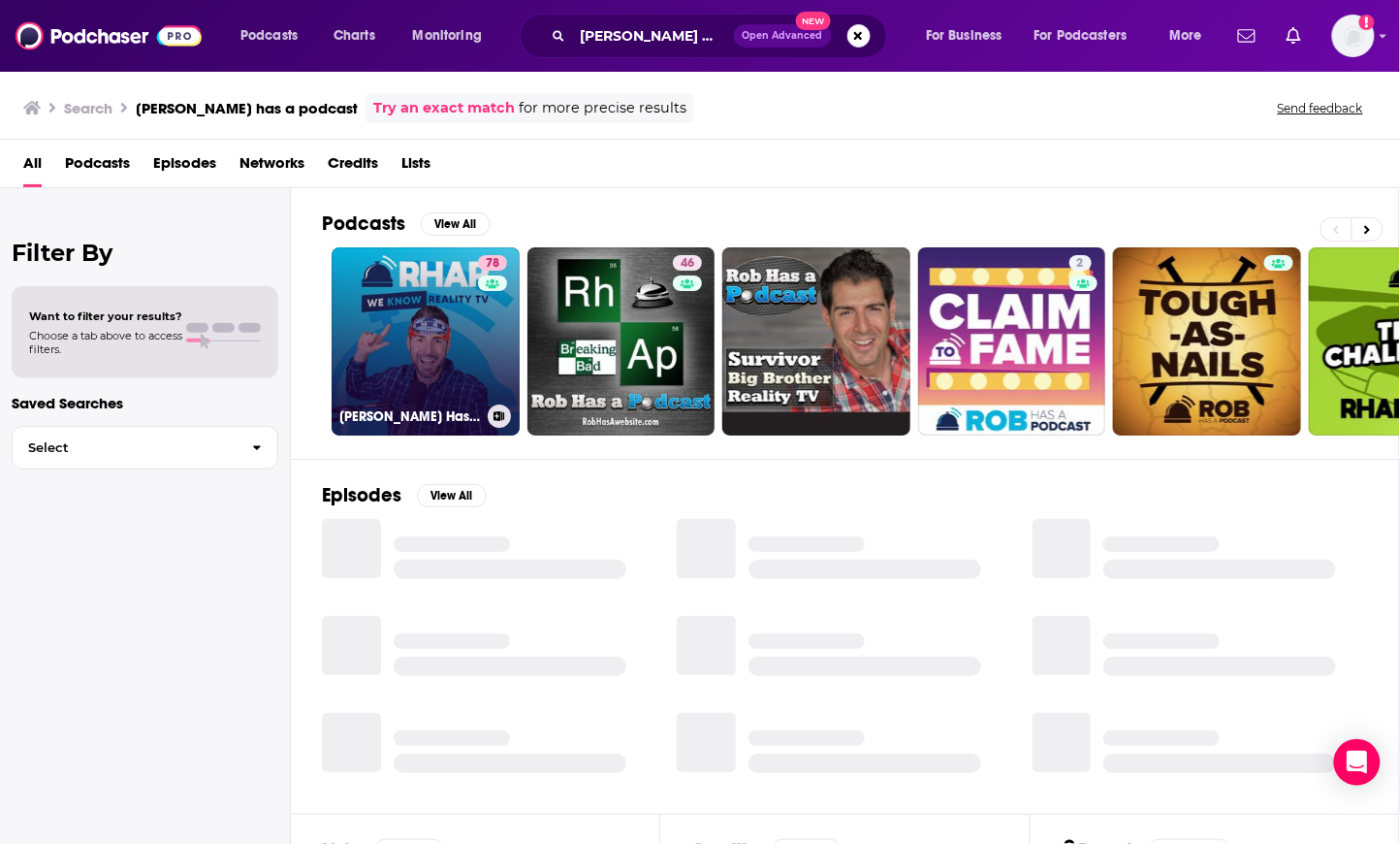
click at [455, 329] on link "78 Rob Has a Podcast | Survivor, Big Brother & Reality TV" at bounding box center [425, 340] width 188 height 188
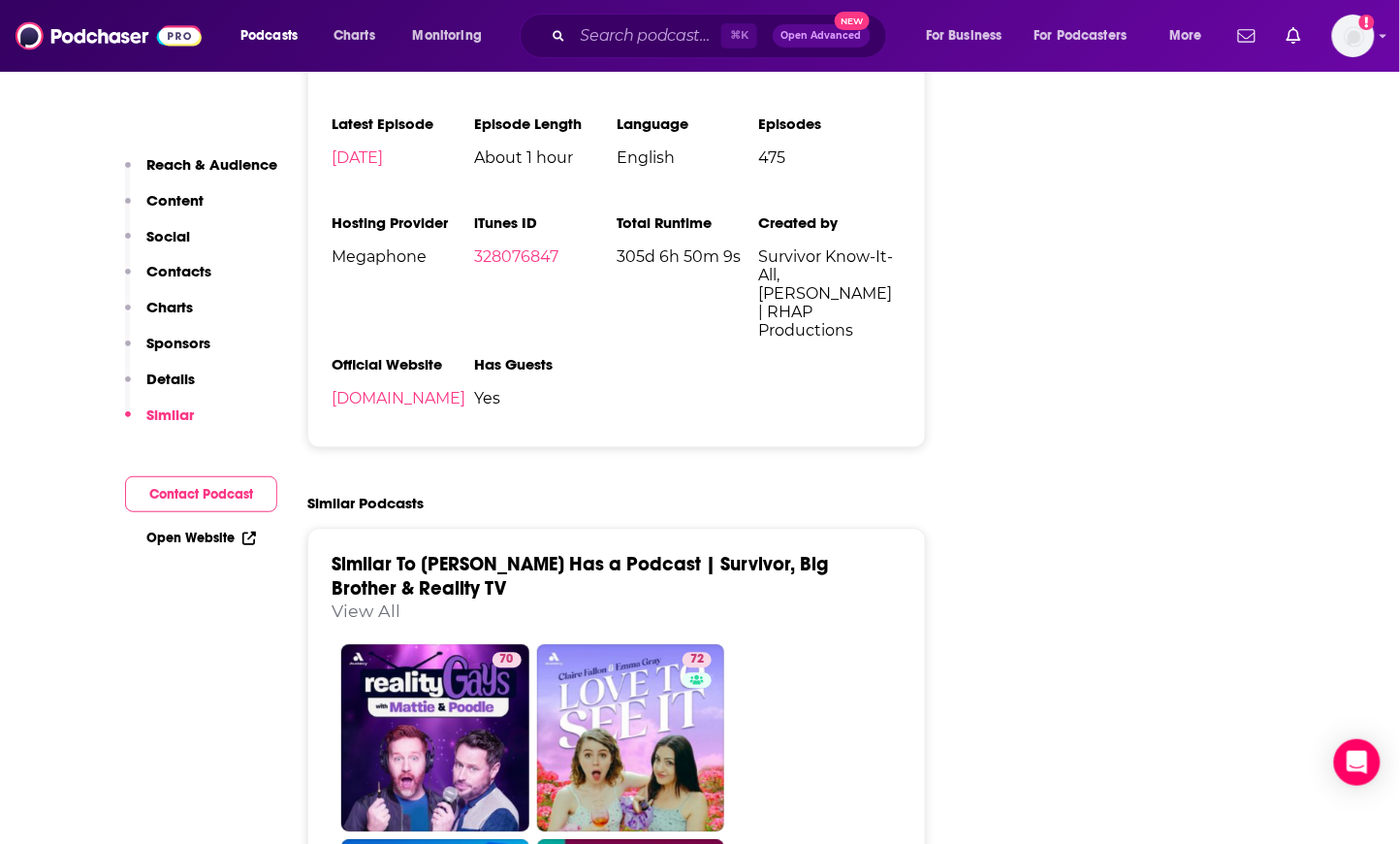
scroll to position [4982, 0]
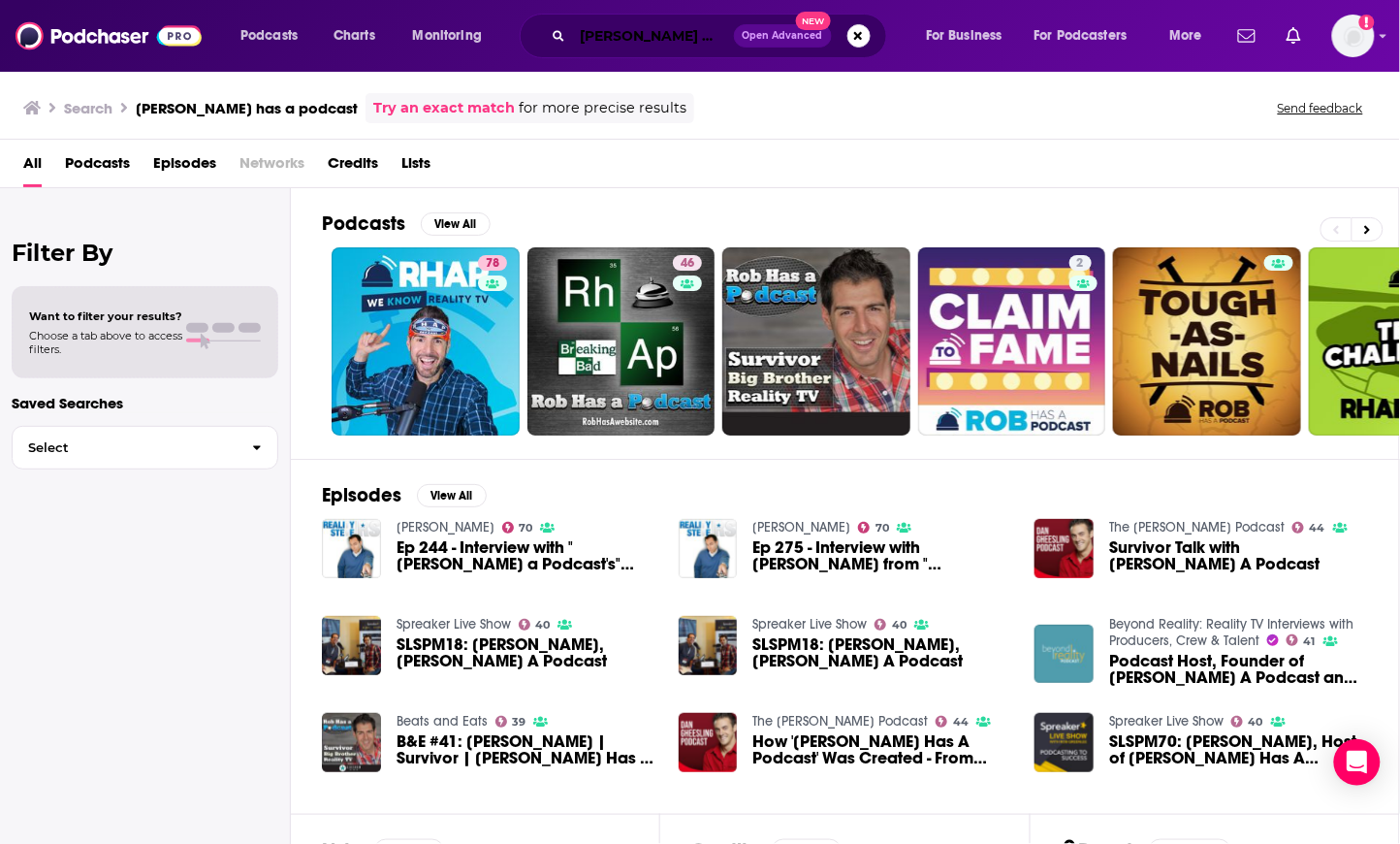
click at [624, 36] on input "rob has a podcast" at bounding box center [654, 36] width 161 height 31
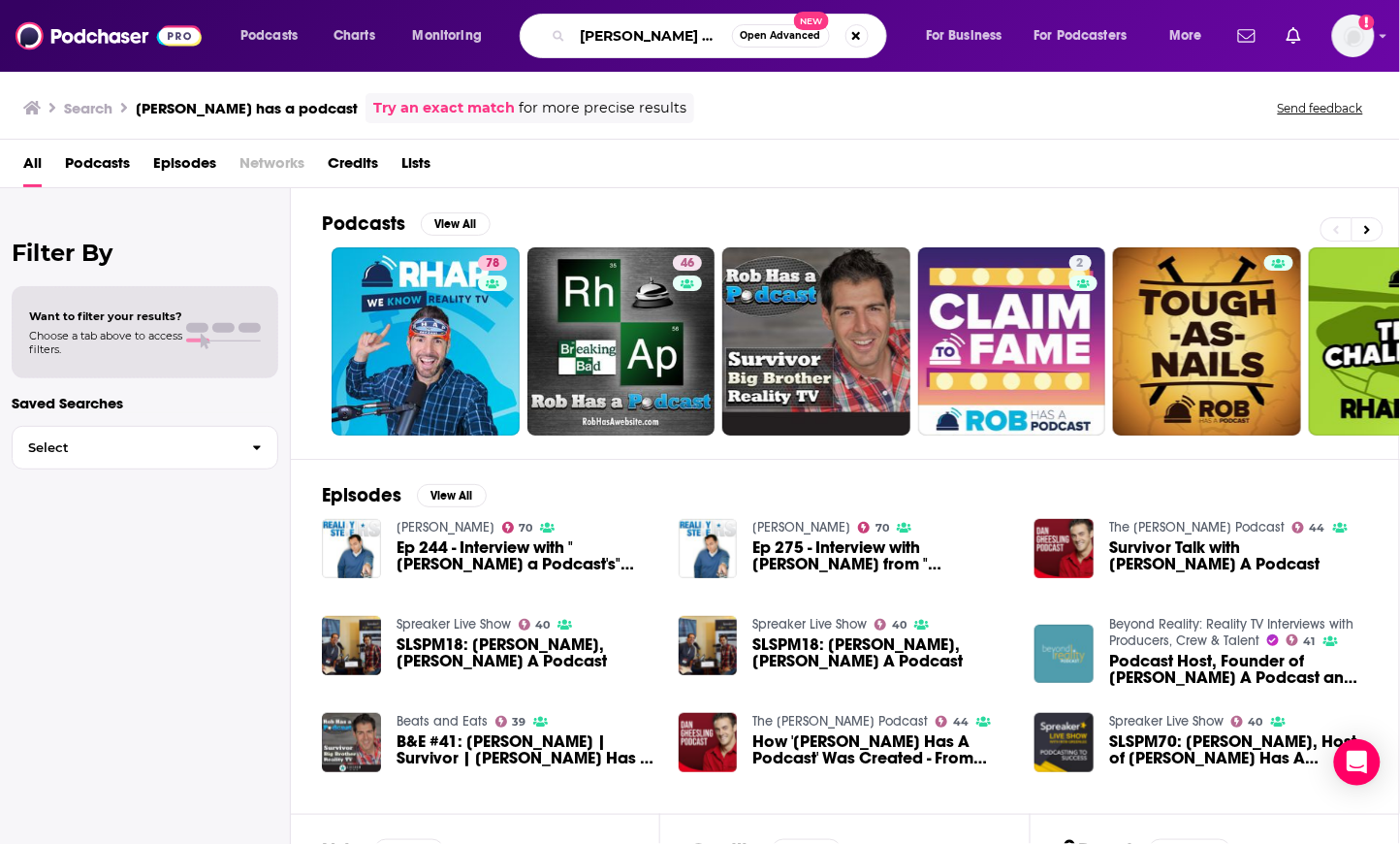
click at [625, 37] on input "rob has a podcast" at bounding box center [653, 36] width 159 height 31
type input "sexy unique"
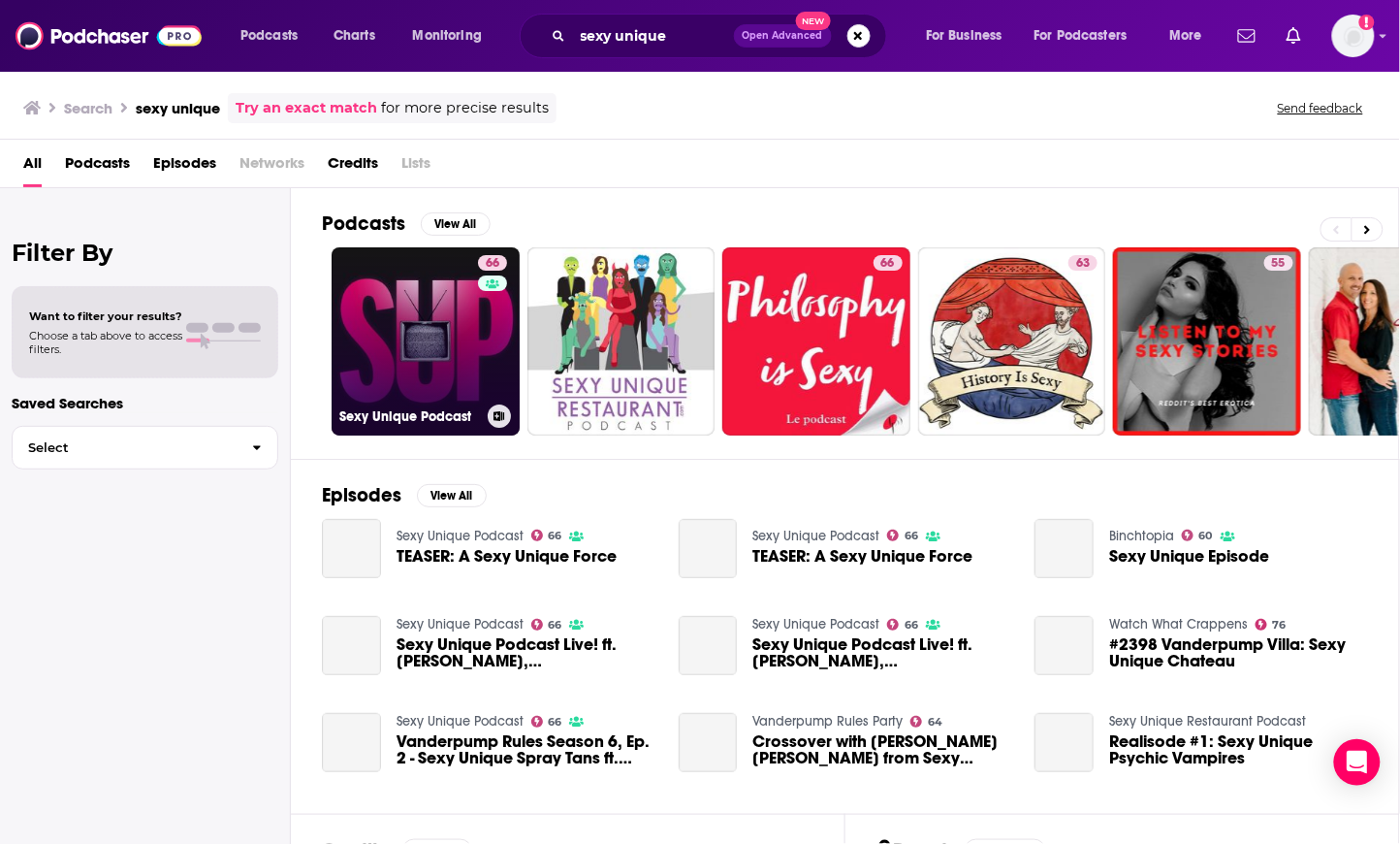
click at [399, 315] on link "66 Sexy Unique Podcast" at bounding box center [425, 340] width 188 height 188
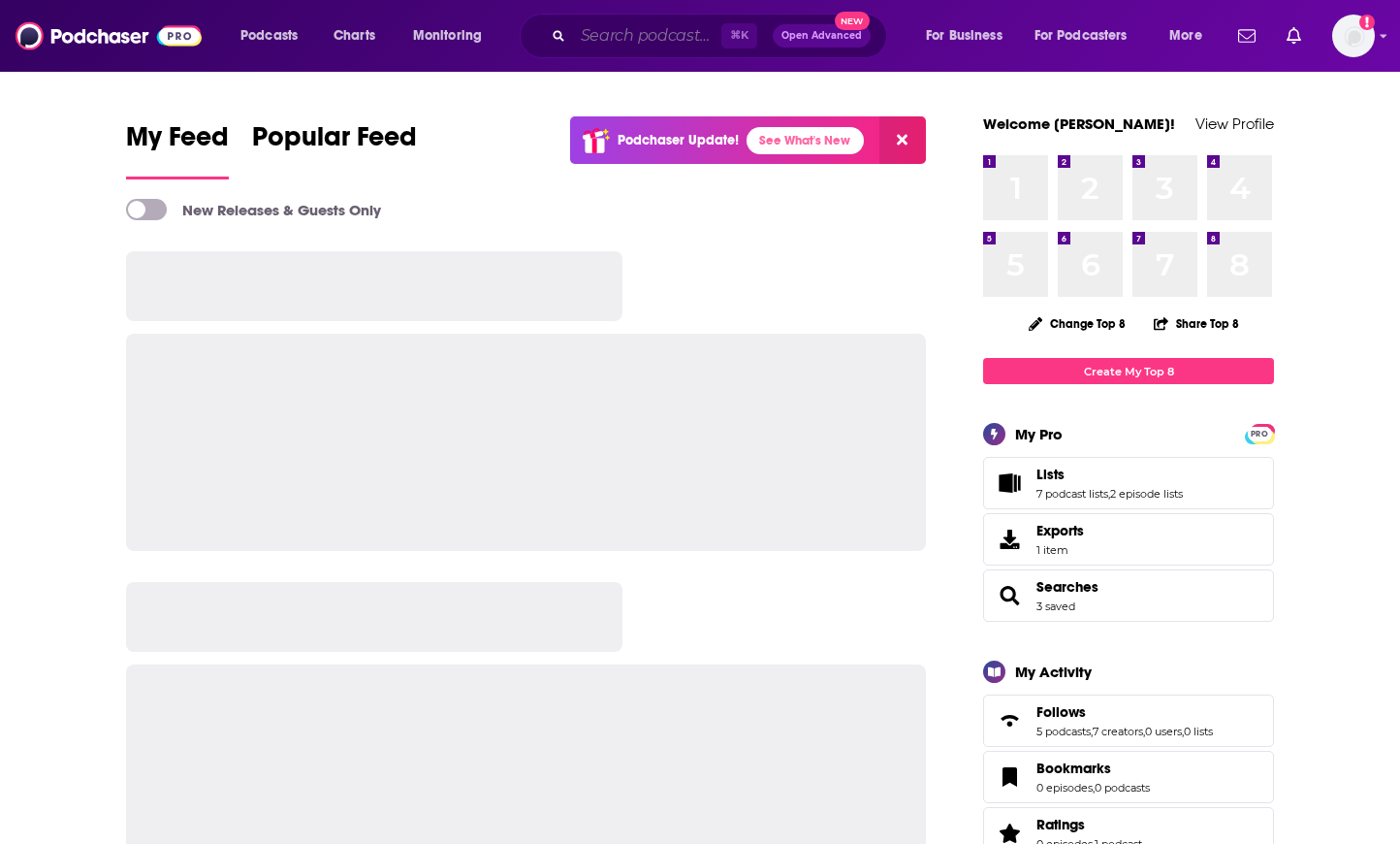
click at [604, 37] on input "Search podcasts, credits, & more..." at bounding box center [647, 36] width 148 height 31
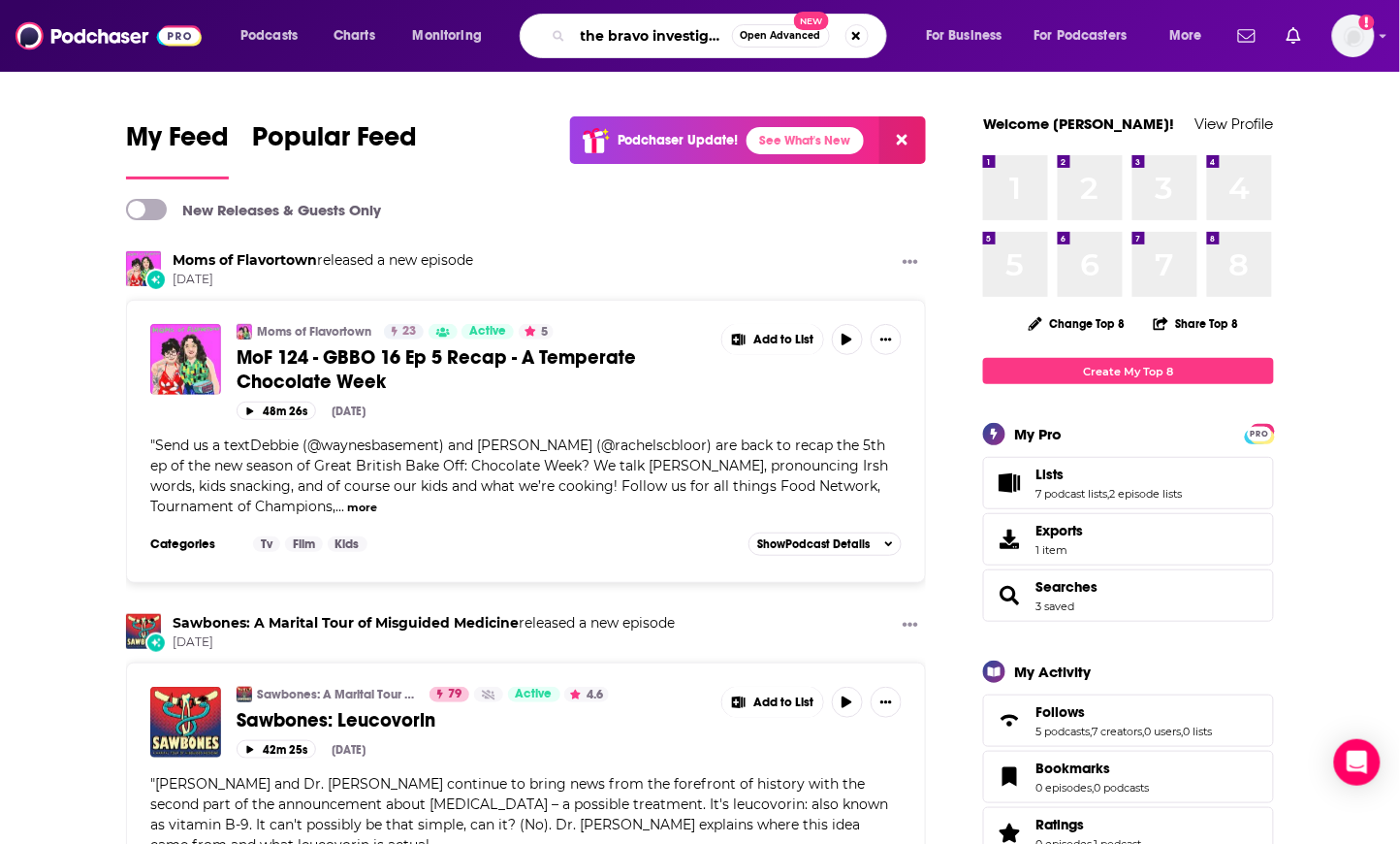
type input "the bravo investigator"
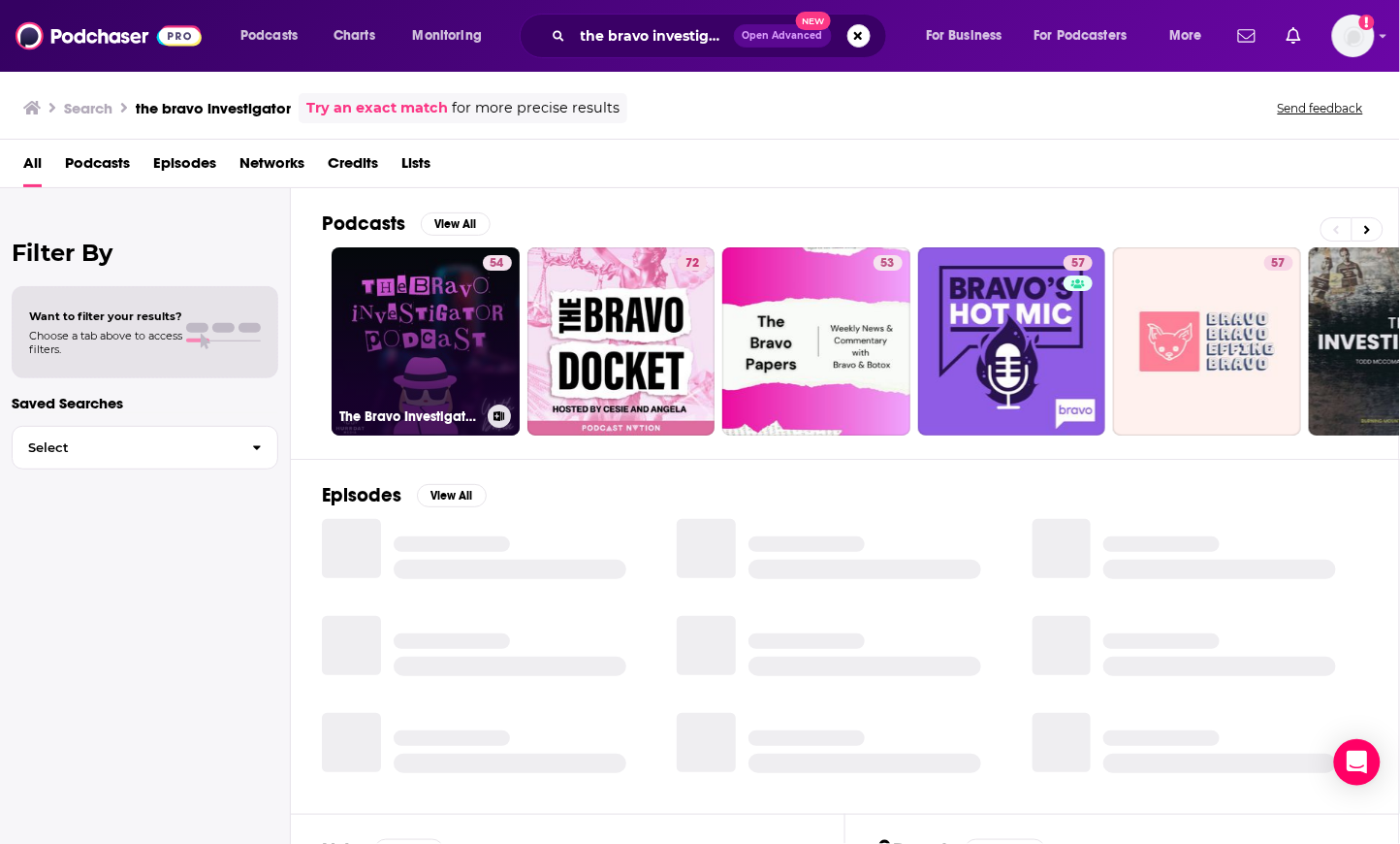
click at [451, 298] on link "54 The Bravo Investigator Podcast" at bounding box center [425, 340] width 188 height 188
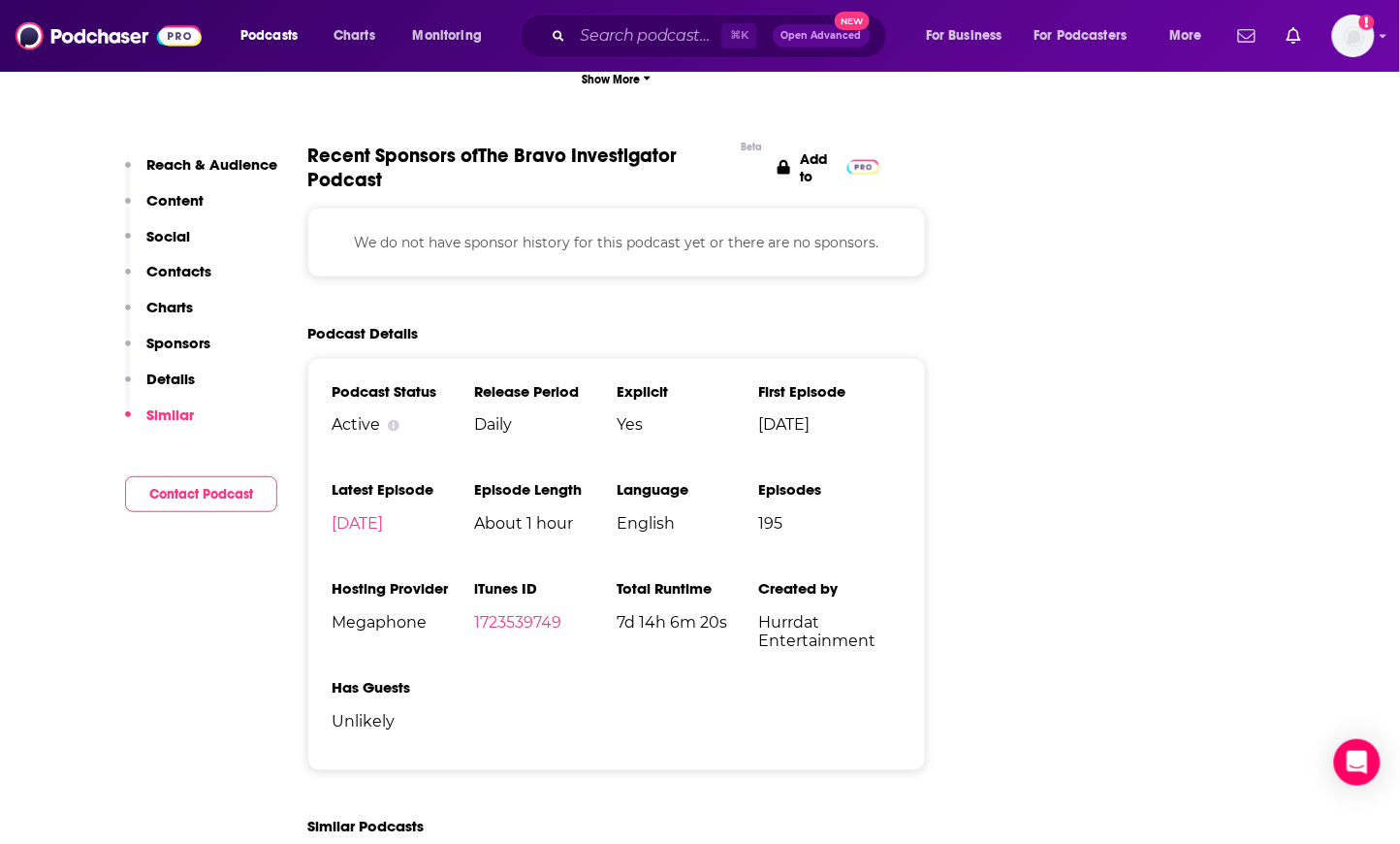
scroll to position [2516, 0]
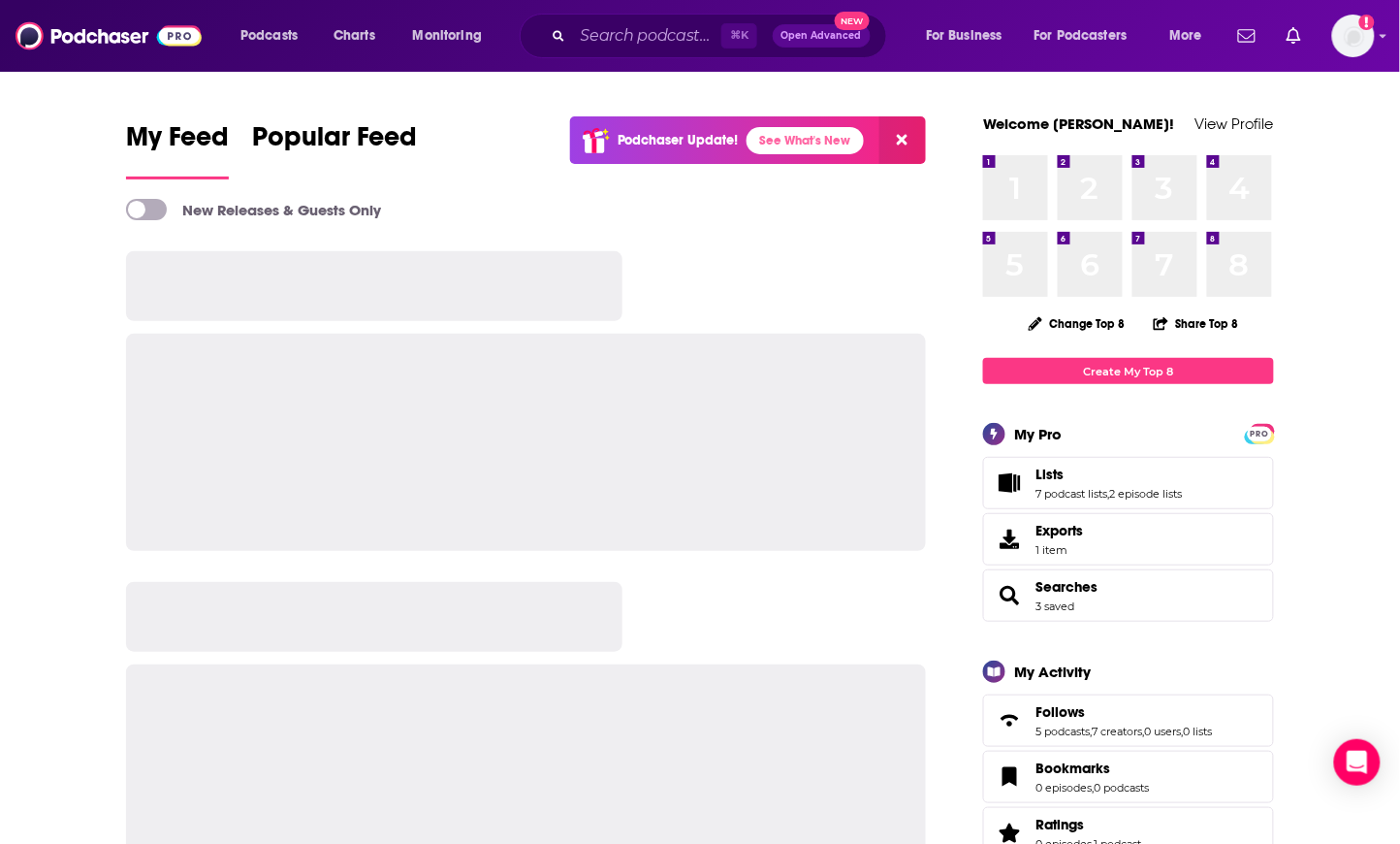
click at [643, 53] on div "⌘ K Open Advanced New" at bounding box center [704, 35] width 368 height 44
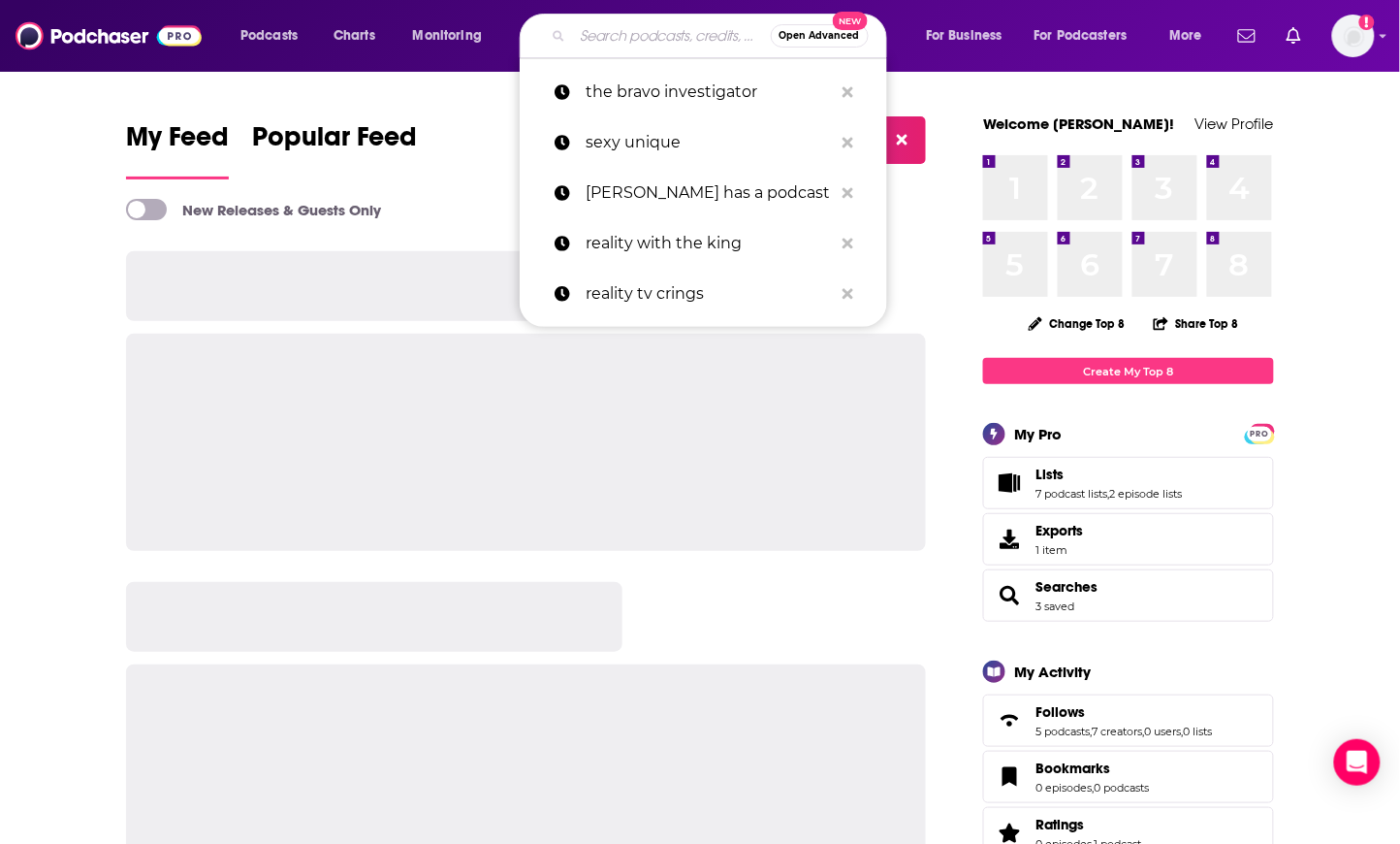
click at [628, 48] on input "Search podcasts, credits, & more..." at bounding box center [671, 36] width 198 height 31
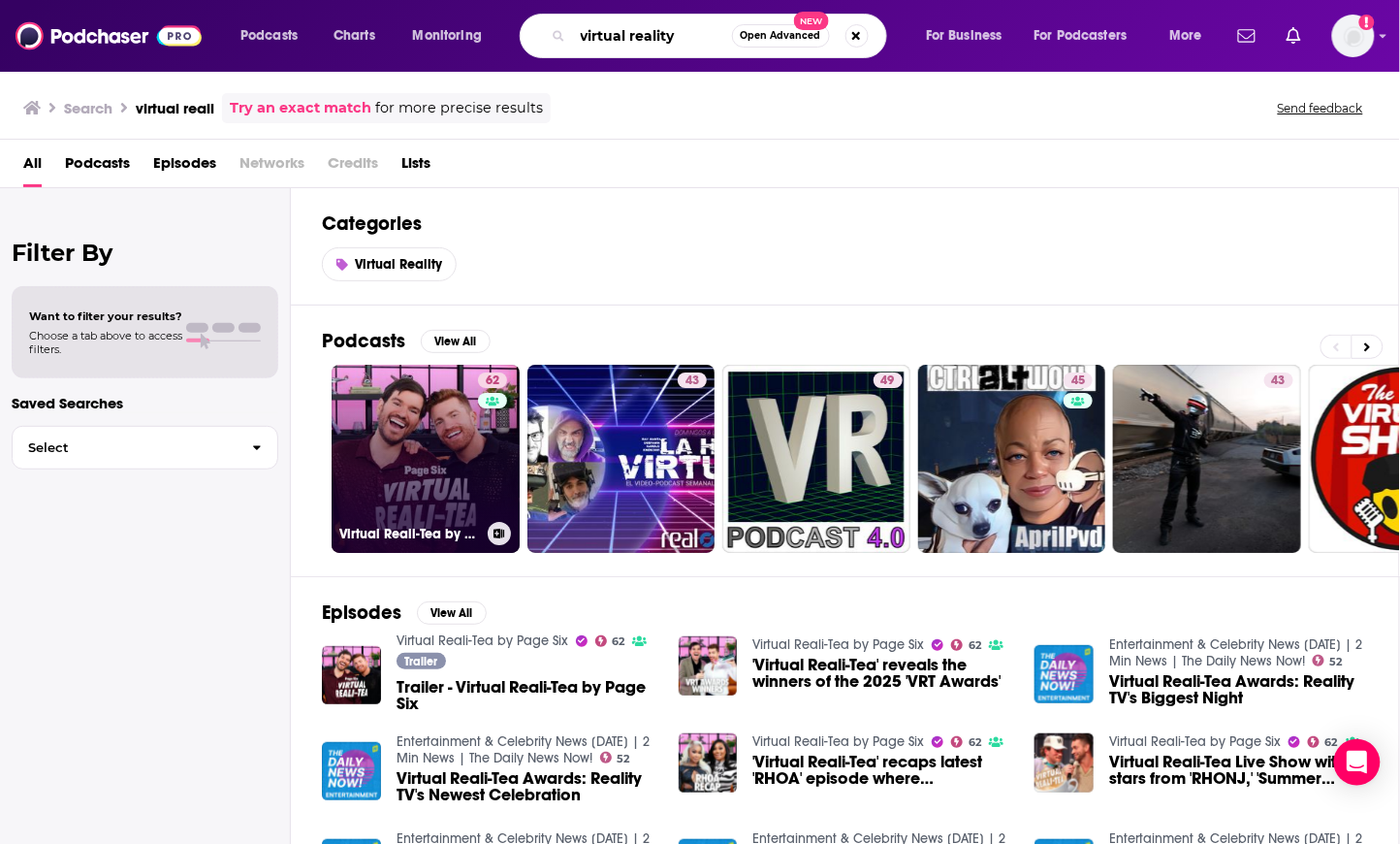
type input "virtual reality"
click at [384, 442] on link "62 Virtual Reali-Tea by Page Six" at bounding box center [425, 458] width 188 height 188
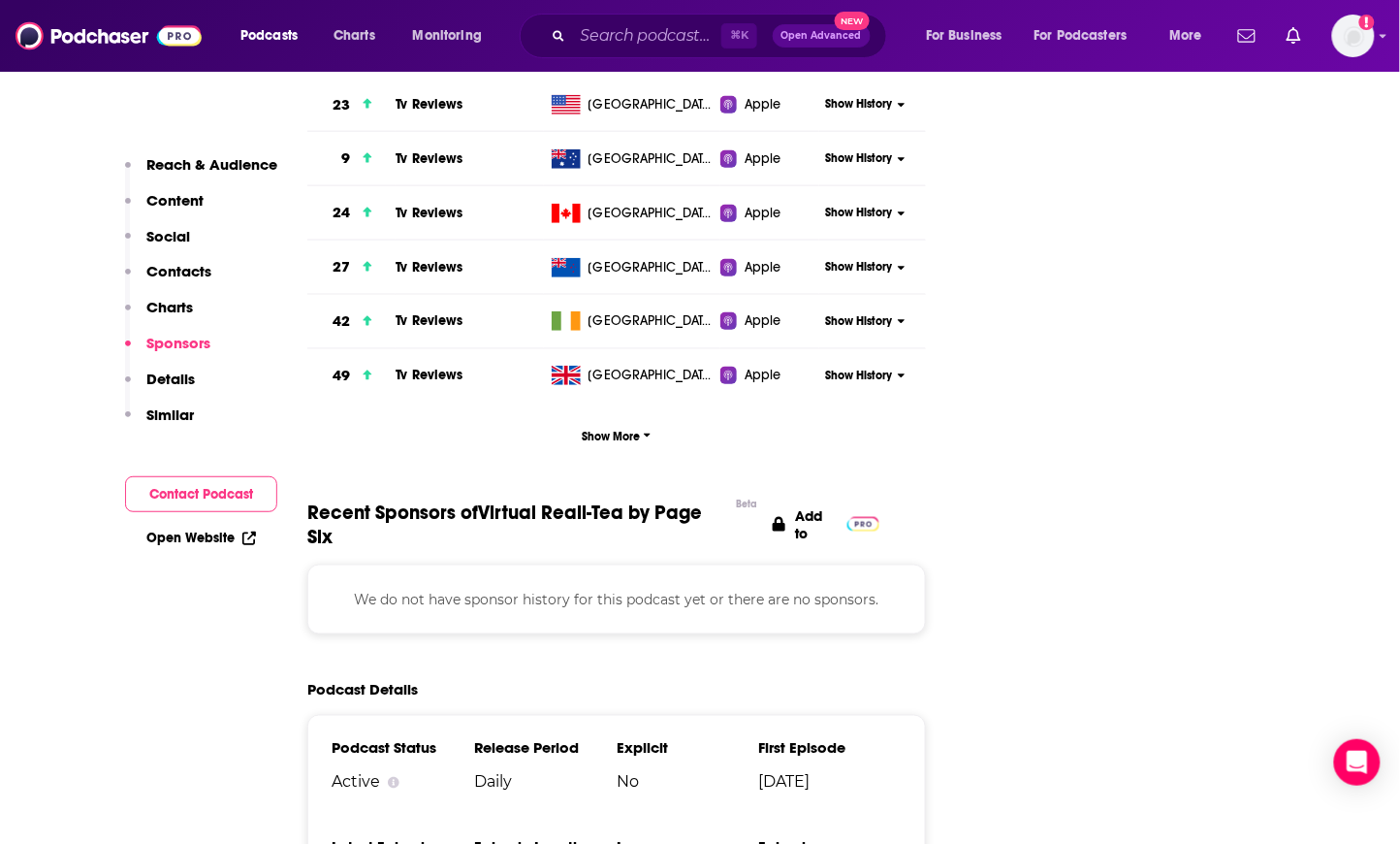
scroll to position [2679, 0]
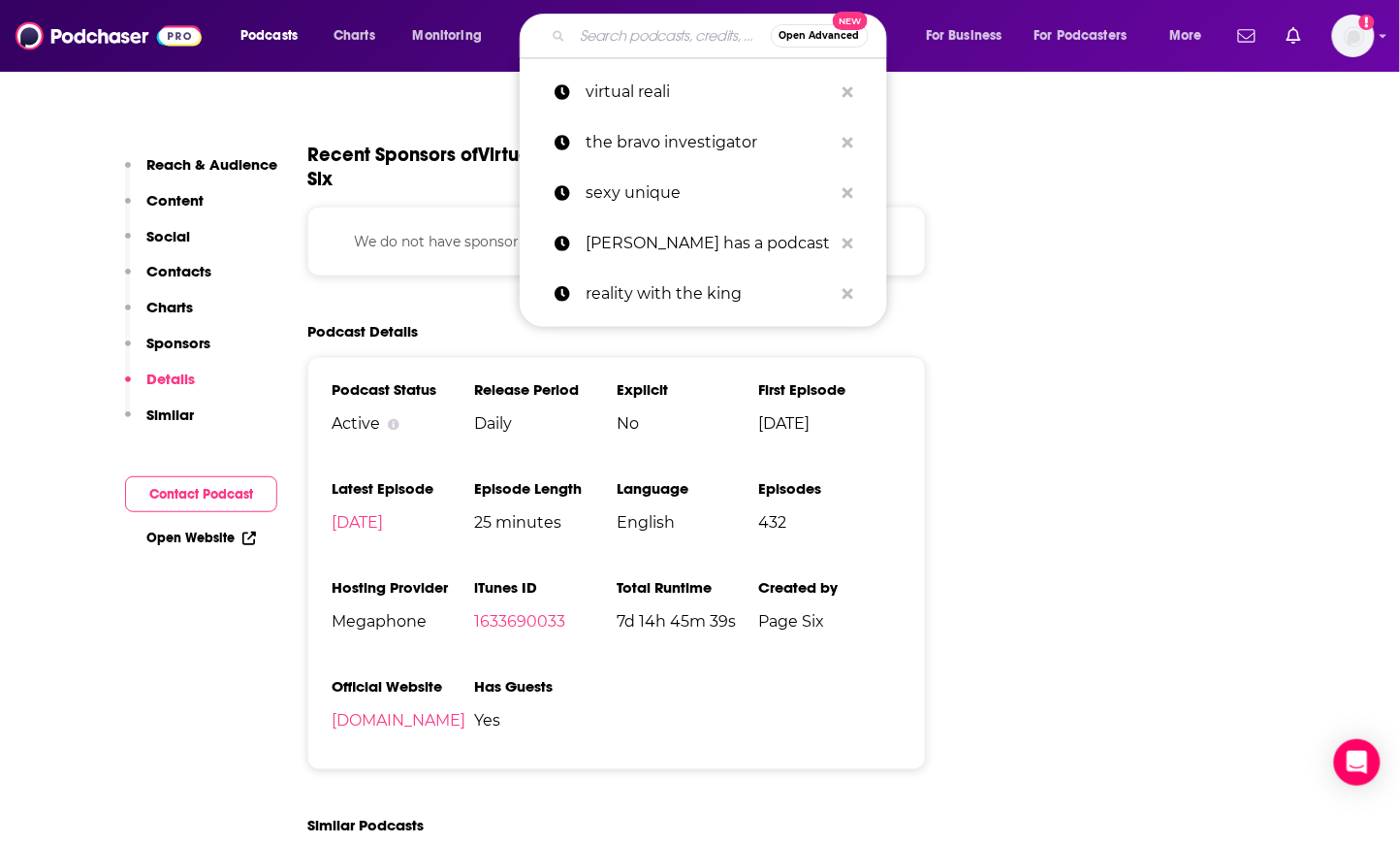
click at [647, 23] on input "Search podcasts, credits, & more..." at bounding box center [671, 36] width 198 height 31
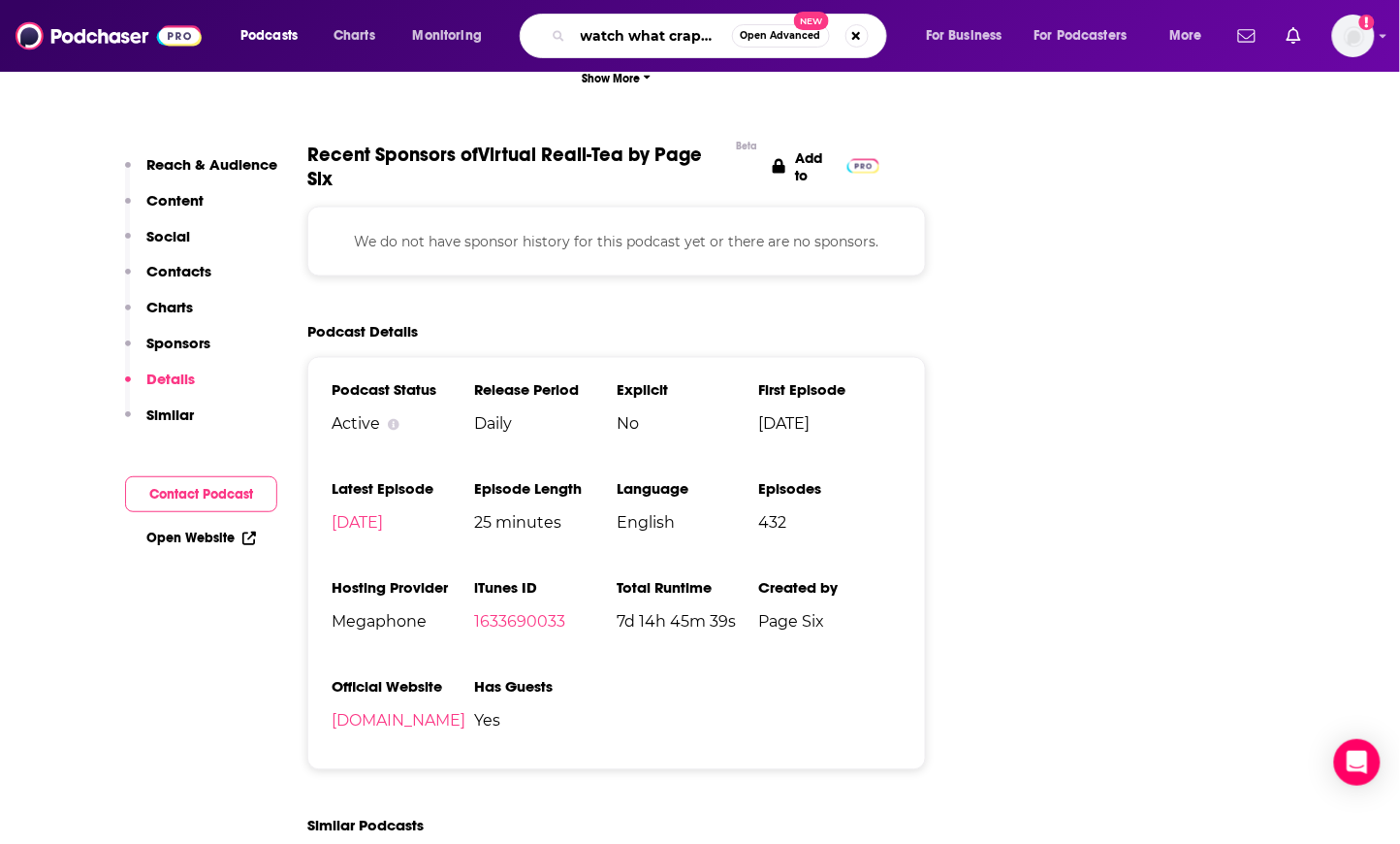
type input "watch what crappens"
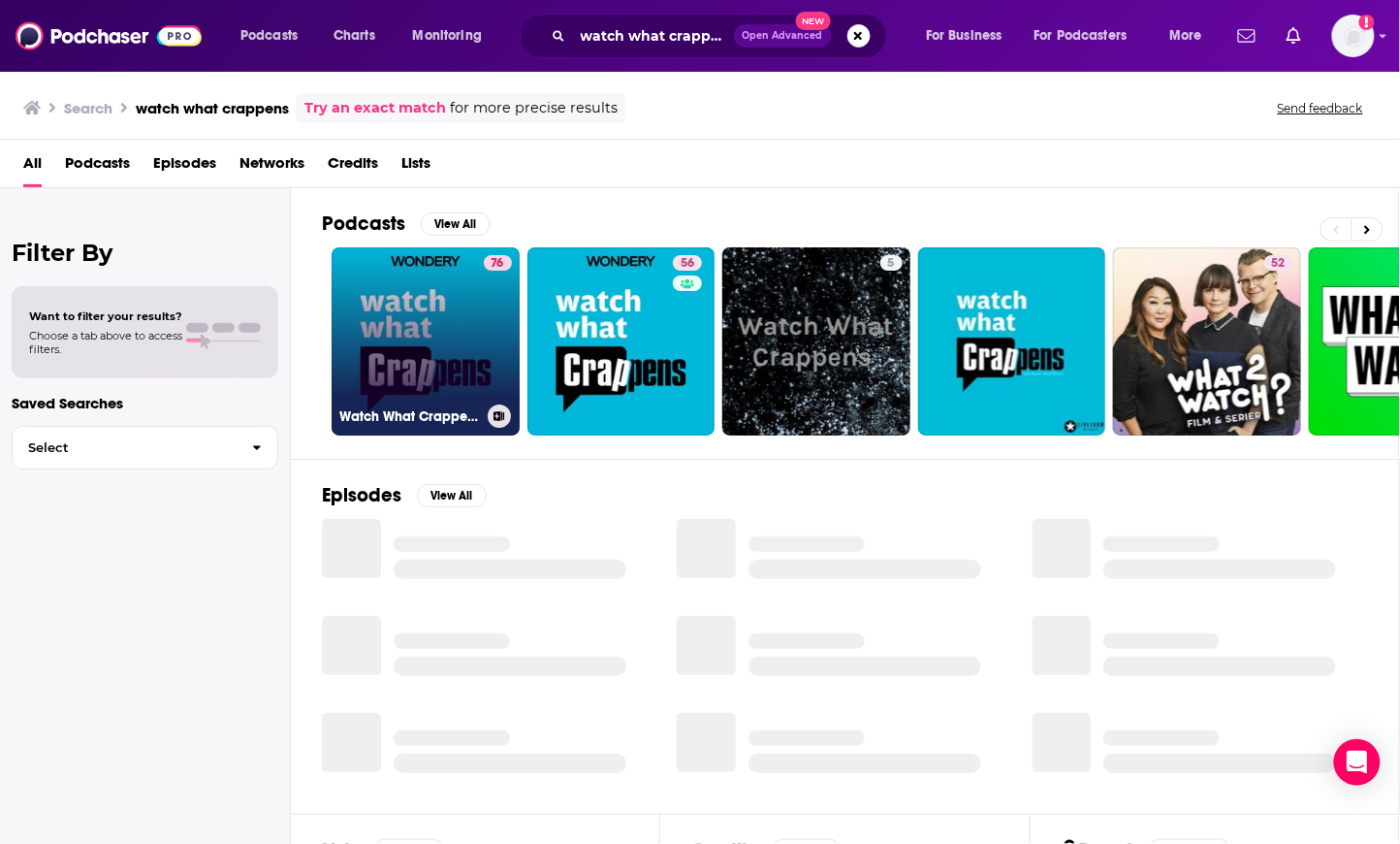
click at [437, 301] on link "76 Watch What Crappens" at bounding box center [425, 340] width 188 height 188
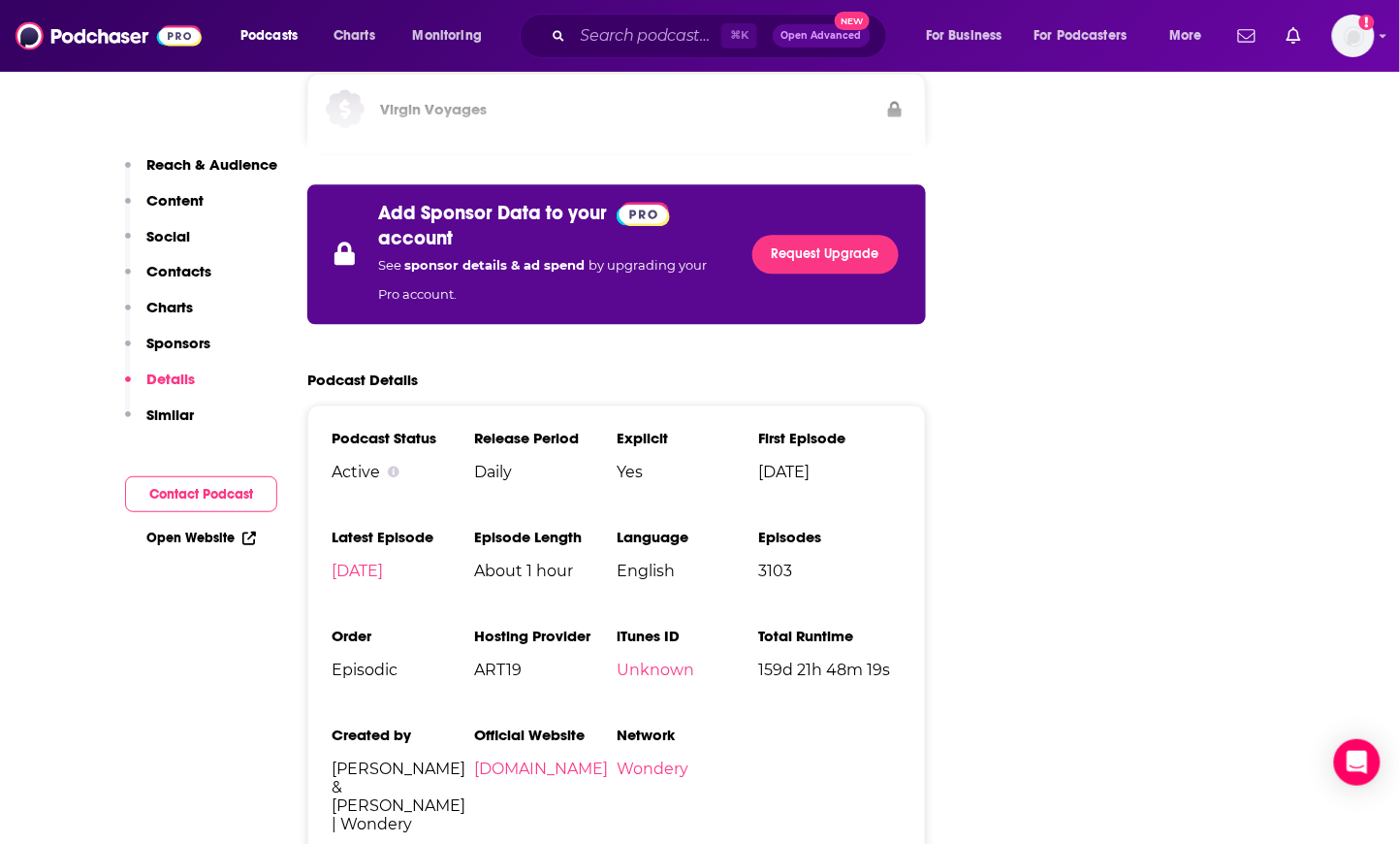
scroll to position [4576, 0]
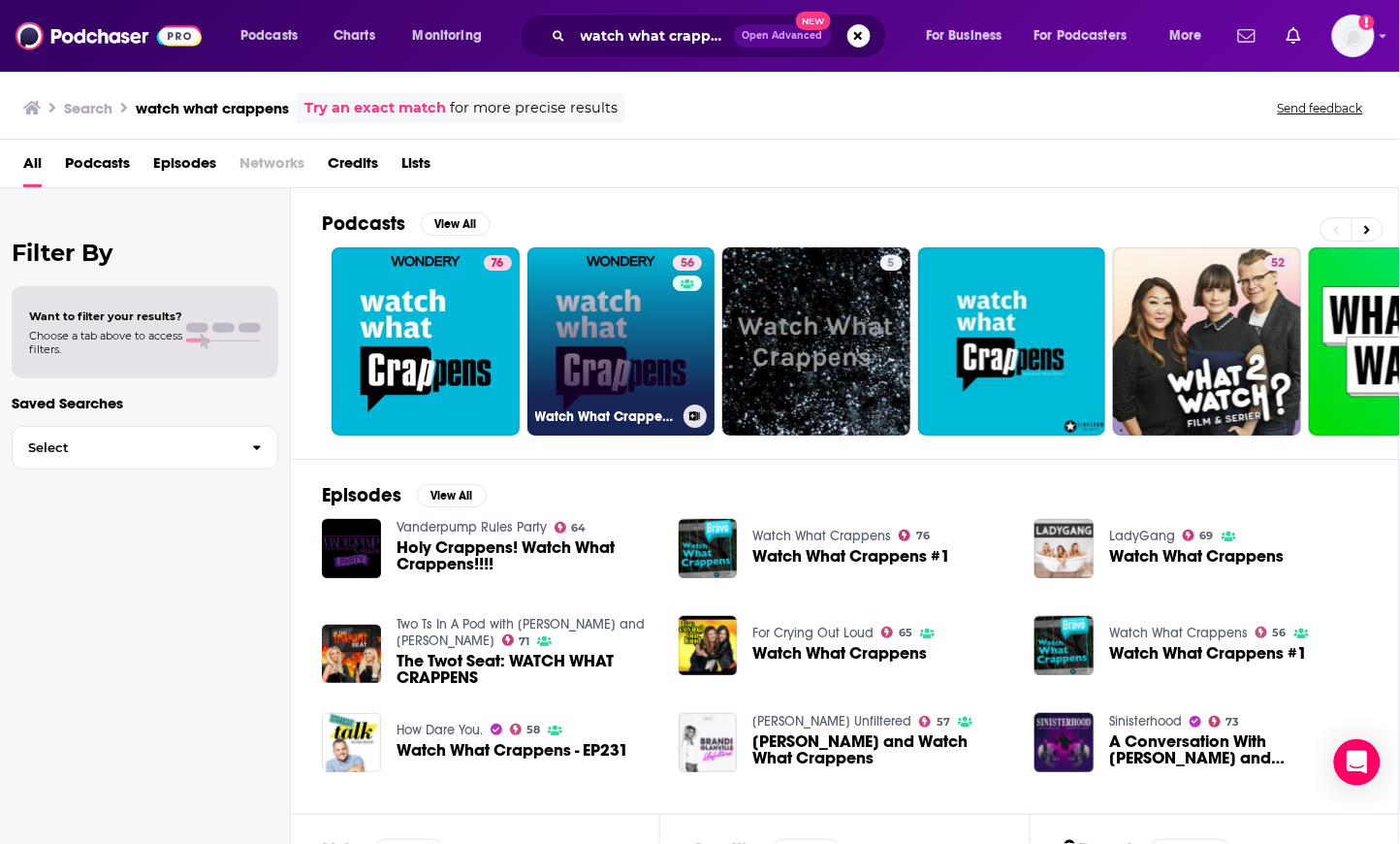
click at [597, 289] on link "56 Watch What Crappens" at bounding box center [620, 340] width 188 height 188
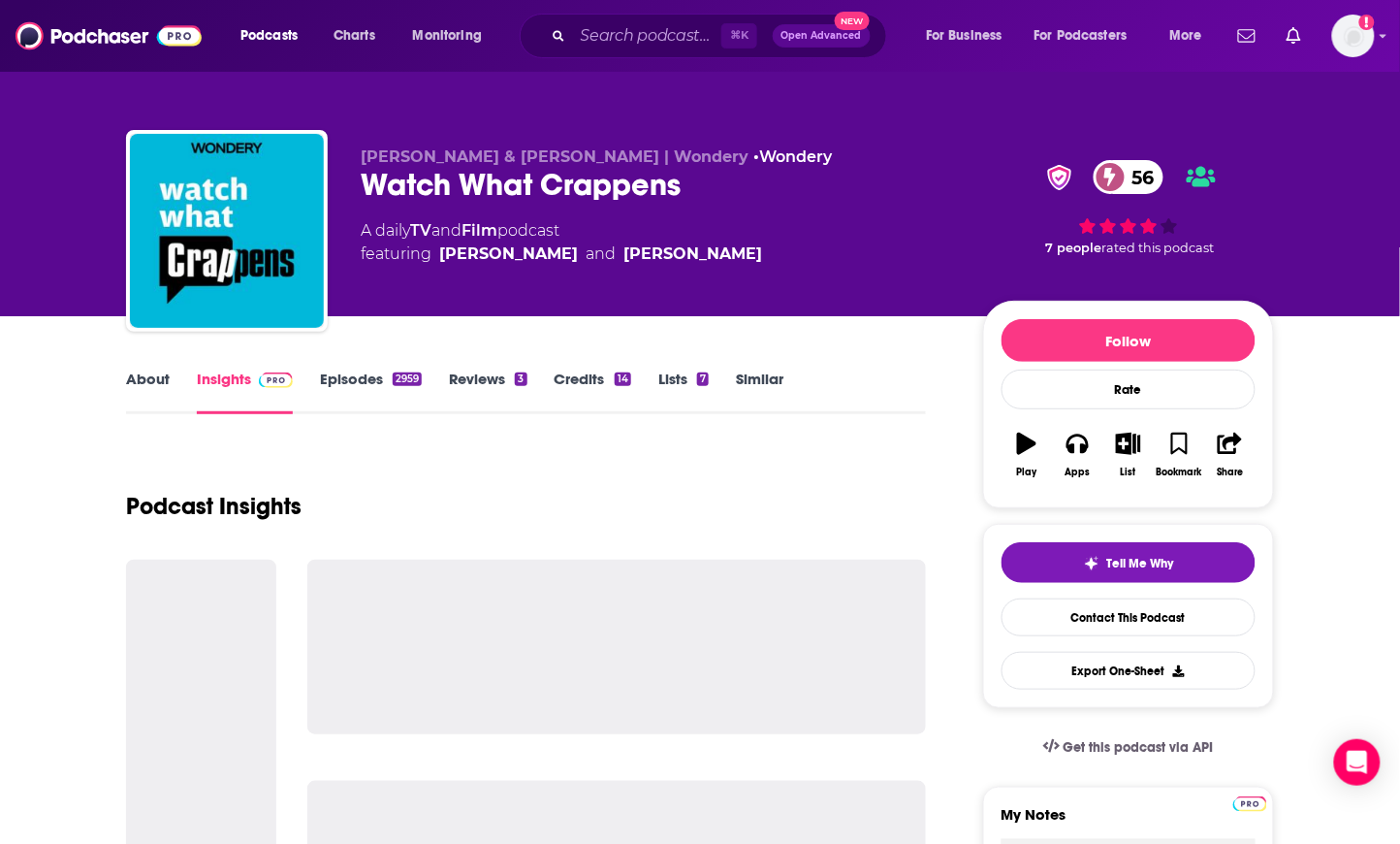
scroll to position [1003, 0]
